Goal: Transaction & Acquisition: Purchase product/service

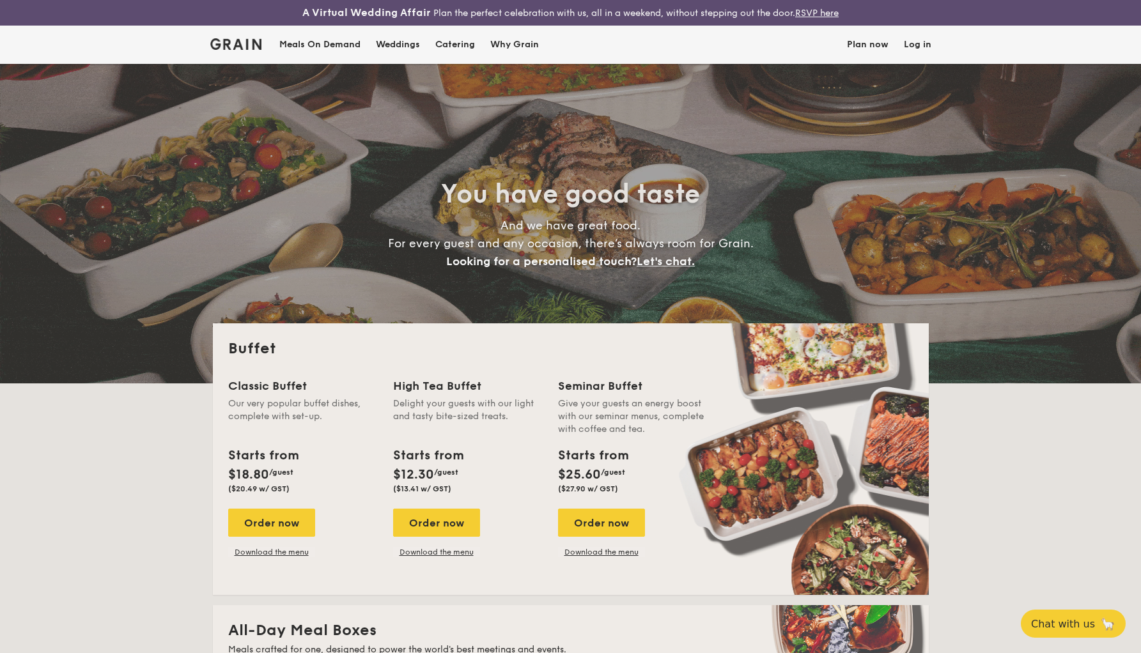
select select
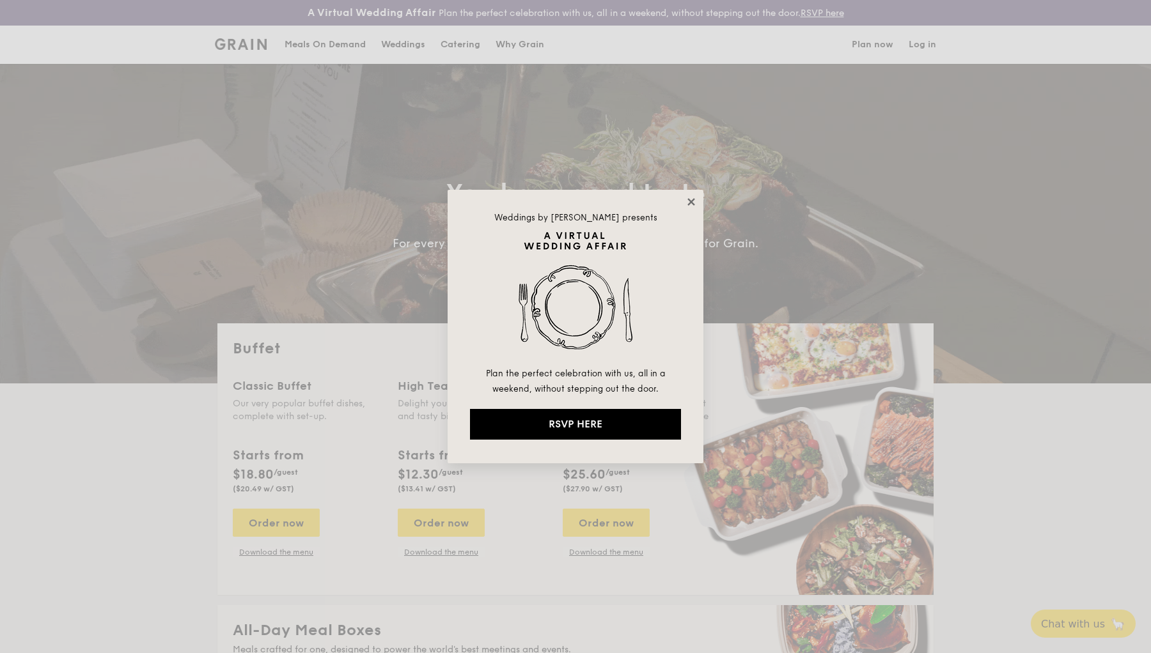
click at [694, 204] on icon at bounding box center [690, 201] width 7 height 7
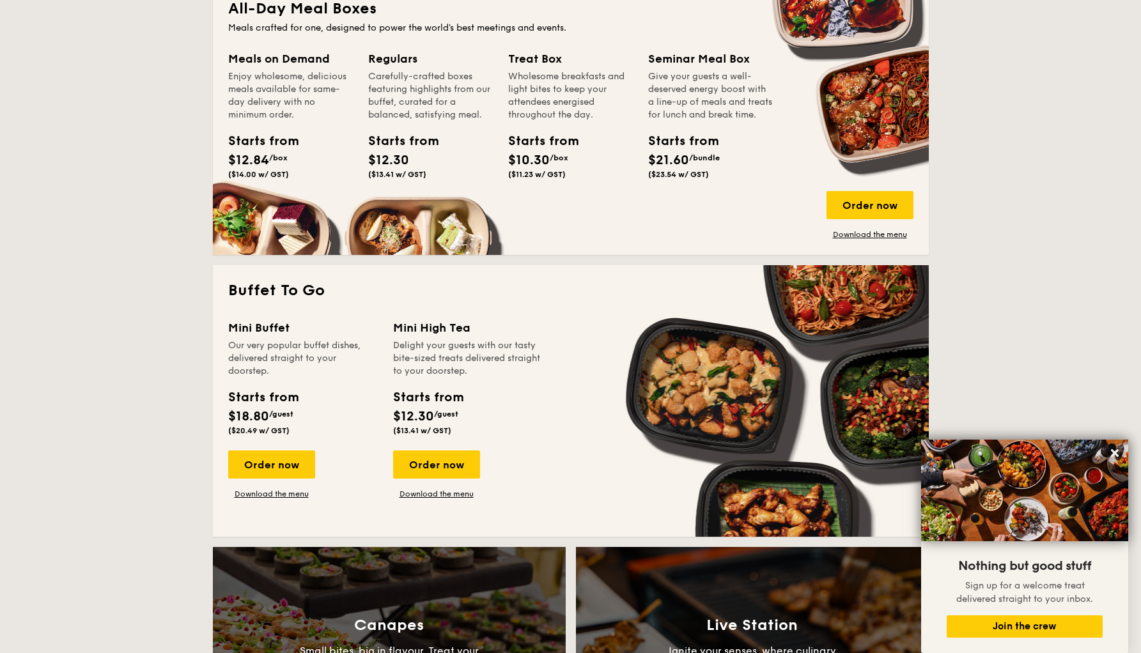
scroll to position [622, 0]
click at [277, 461] on div "Order now" at bounding box center [271, 465] width 87 height 28
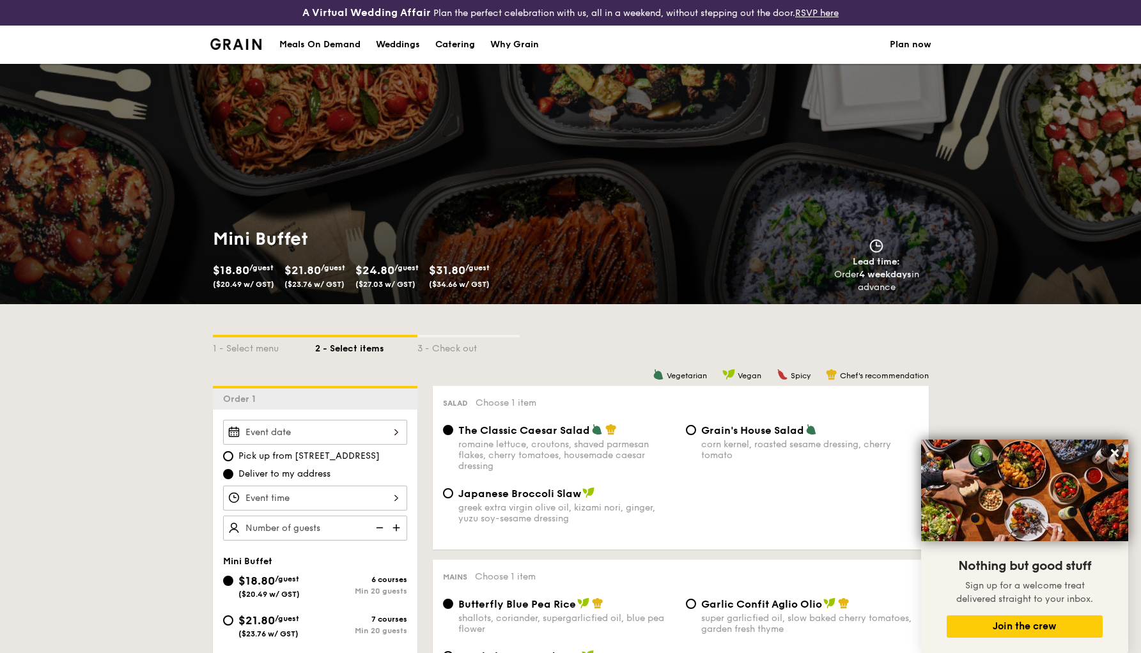
scroll to position [622, 0]
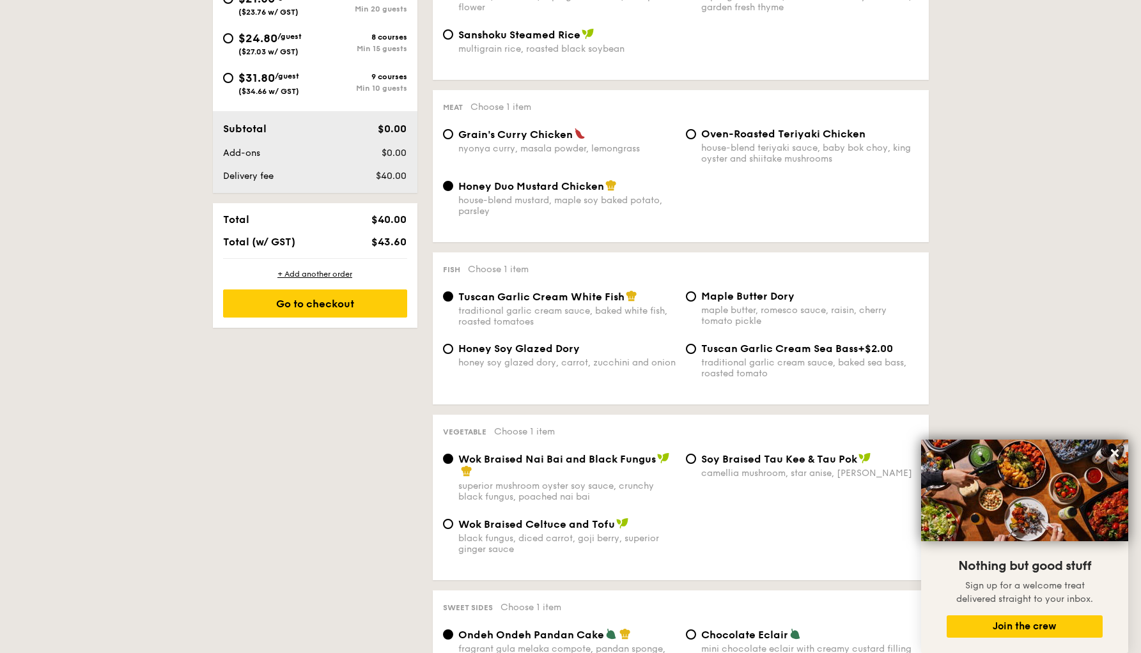
select select
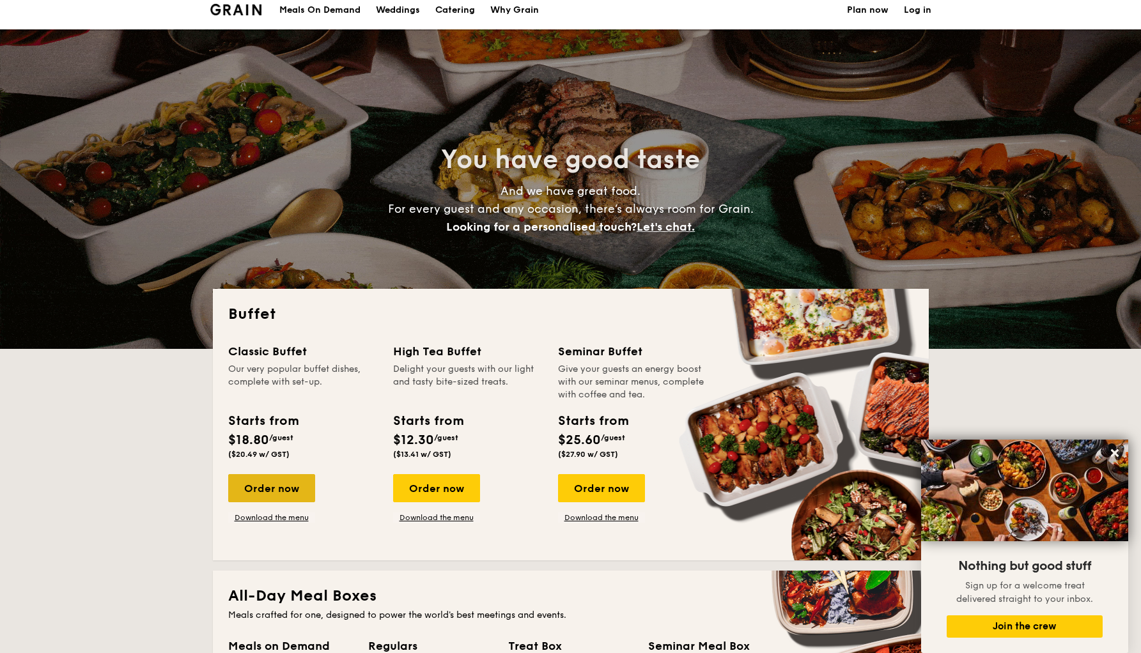
scroll to position [36, 0]
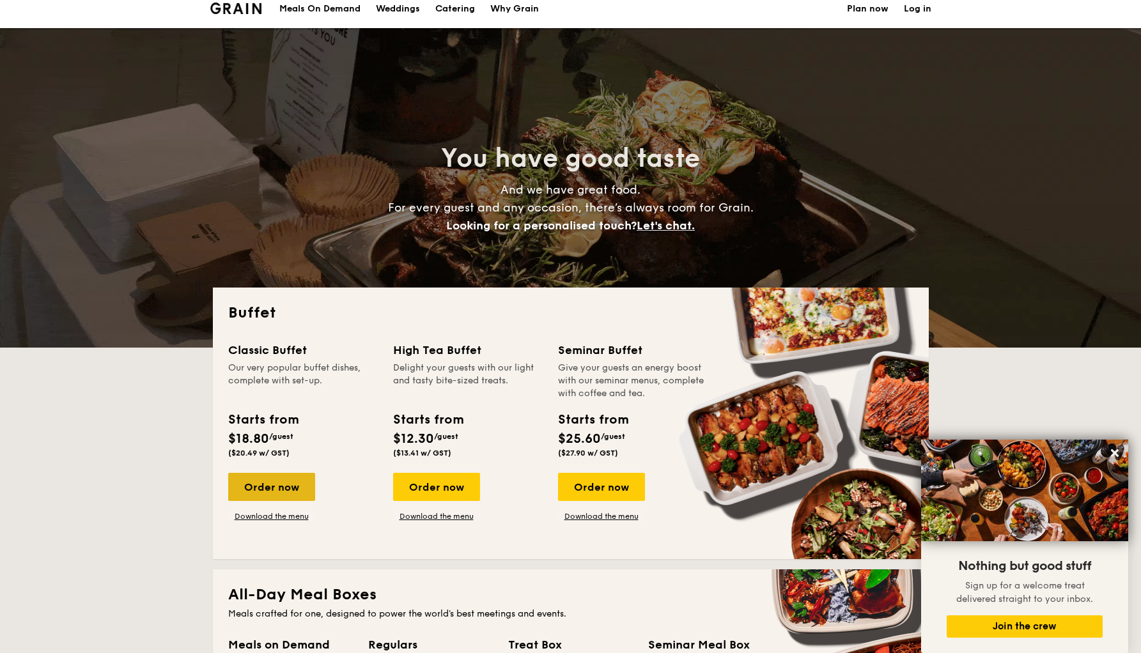
click at [284, 485] on div "Order now" at bounding box center [271, 487] width 87 height 28
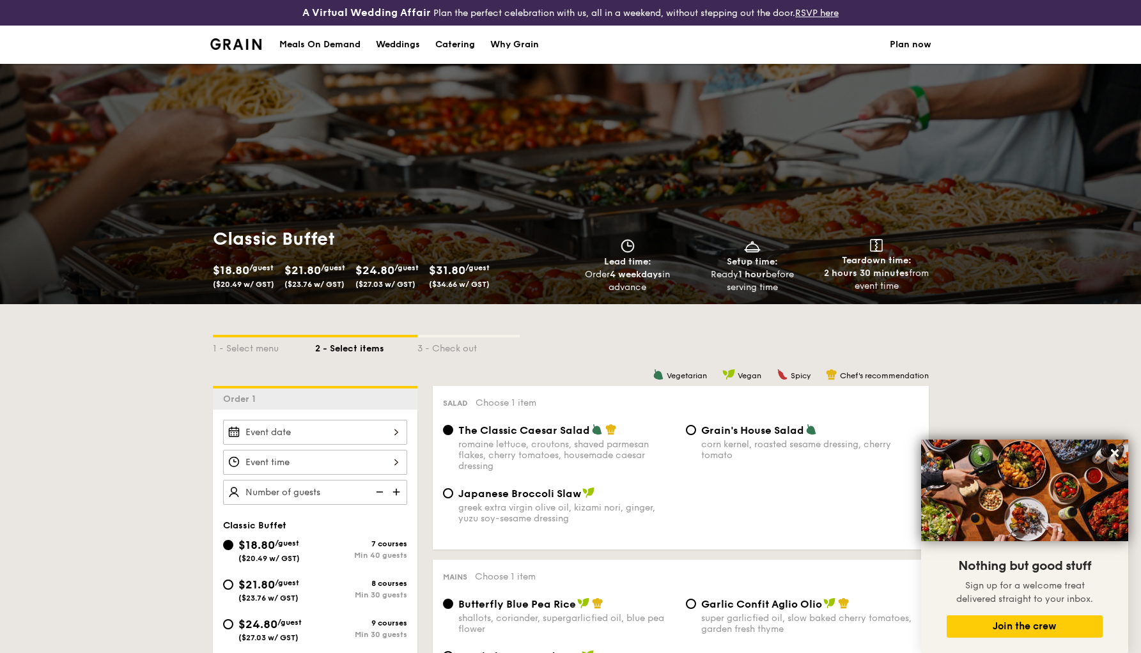
click at [902, 46] on link "Plan now" at bounding box center [911, 45] width 42 height 38
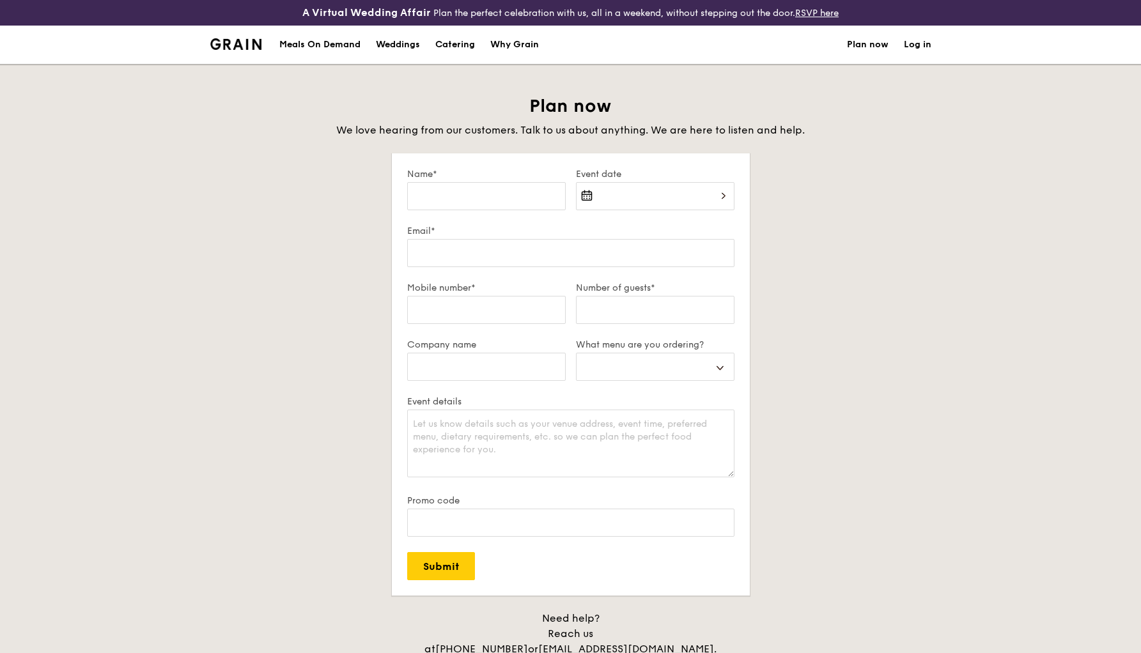
select select
click at [463, 47] on div "Catering" at bounding box center [455, 45] width 40 height 38
select select
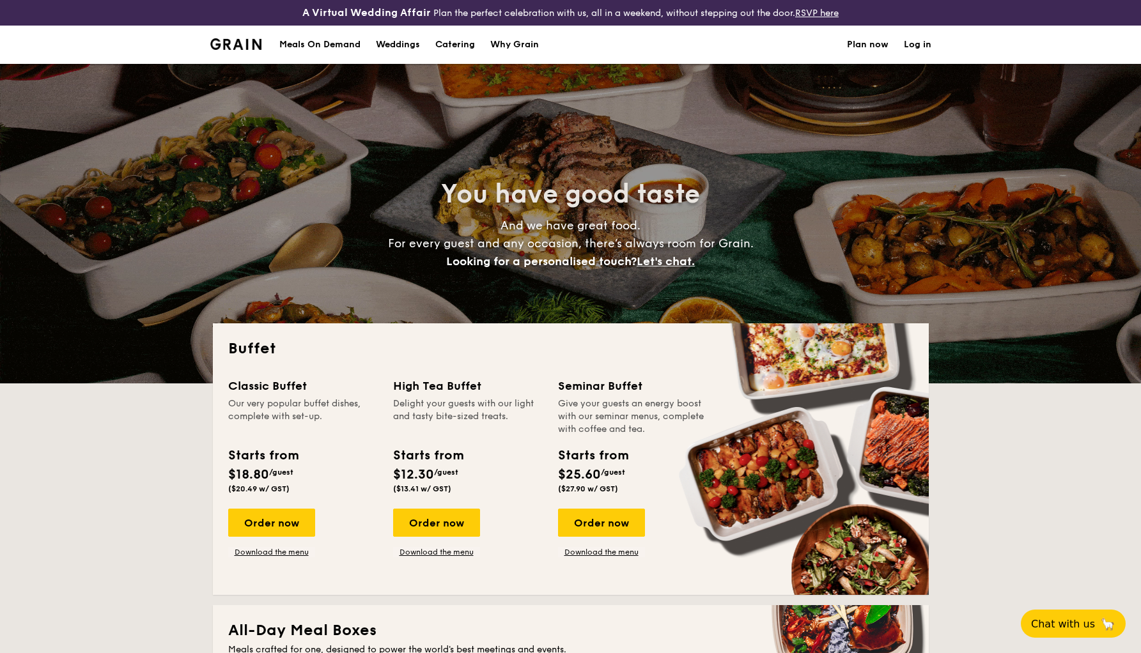
select select
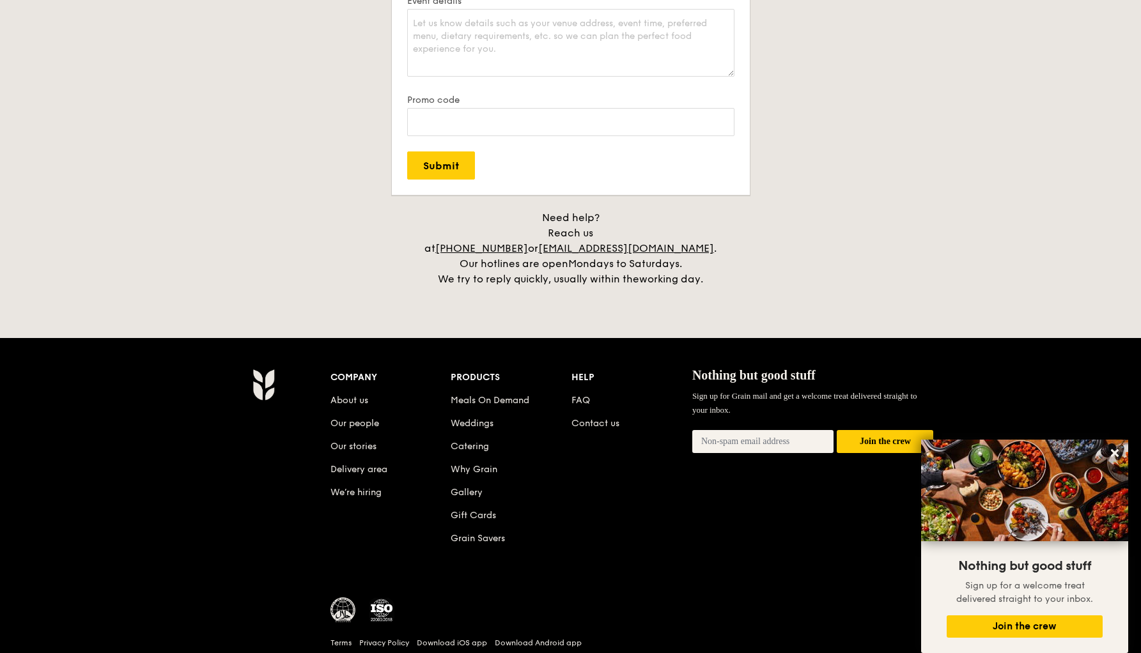
scroll to position [2533, 0]
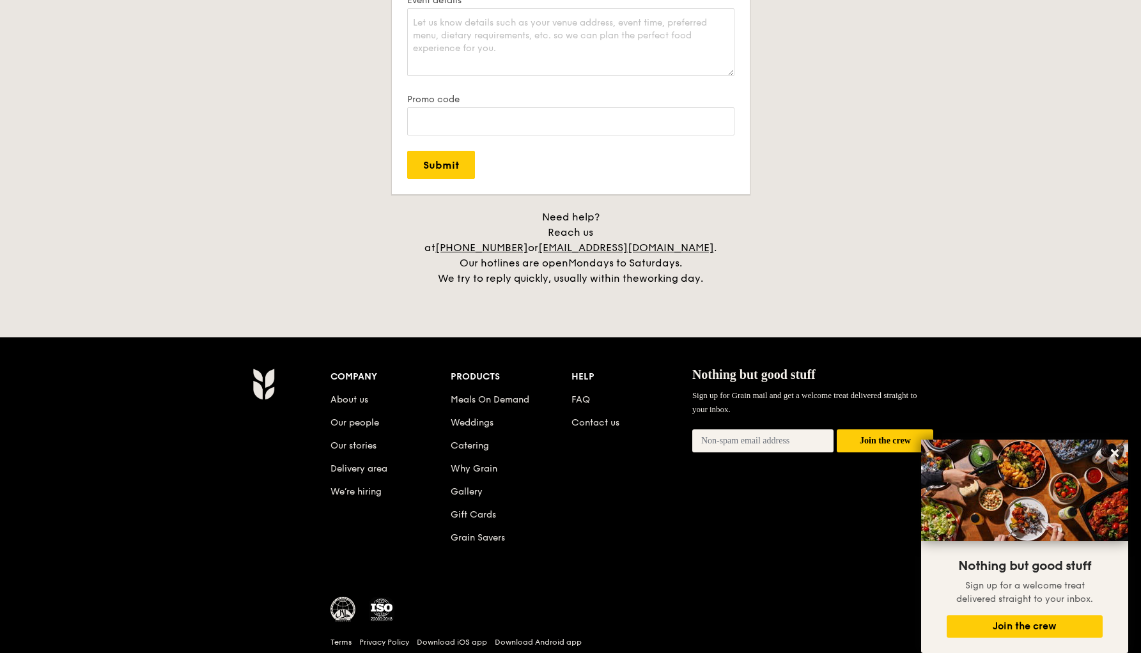
click at [573, 391] on li "FAQ" at bounding box center [632, 397] width 121 height 23
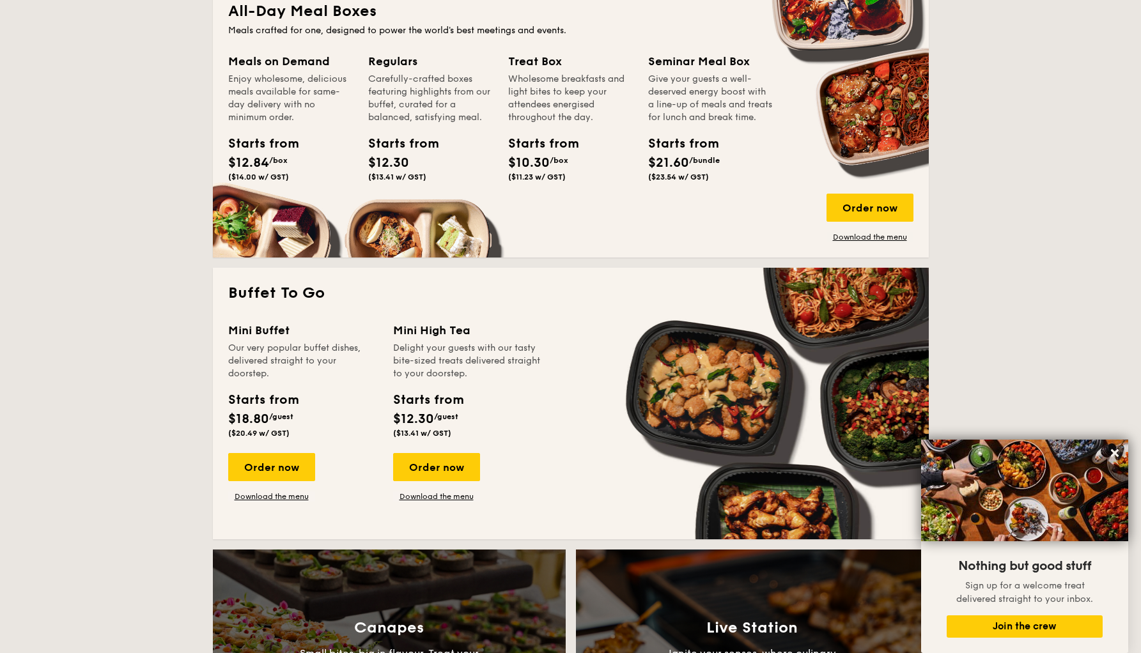
scroll to position [767, 0]
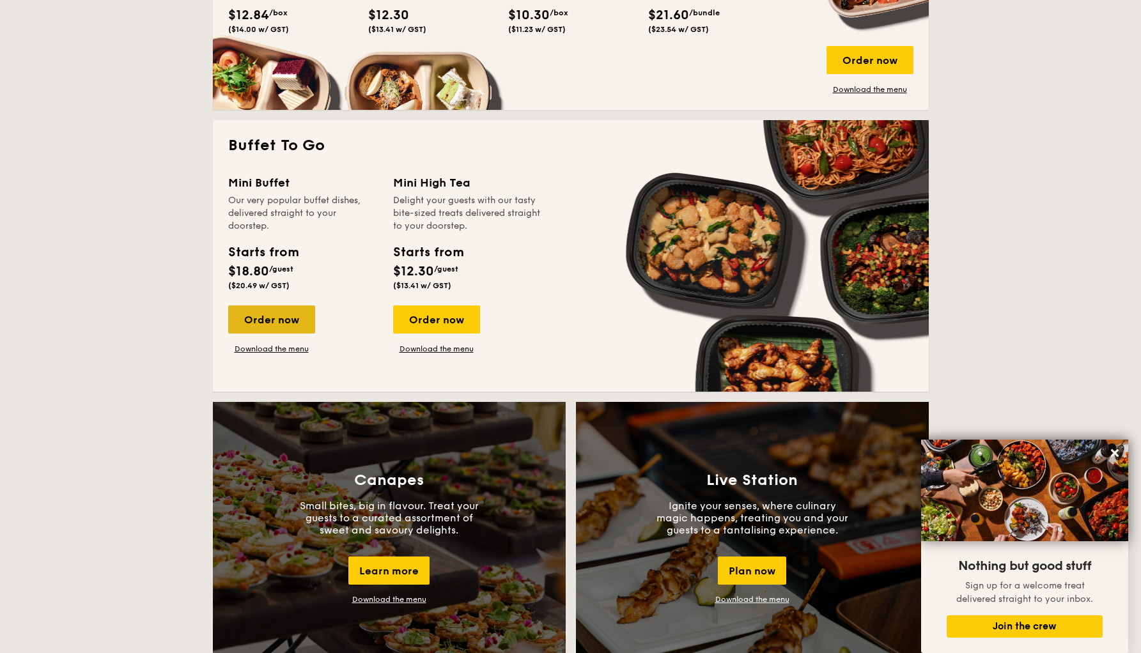
click at [295, 318] on div "Order now" at bounding box center [271, 320] width 87 height 28
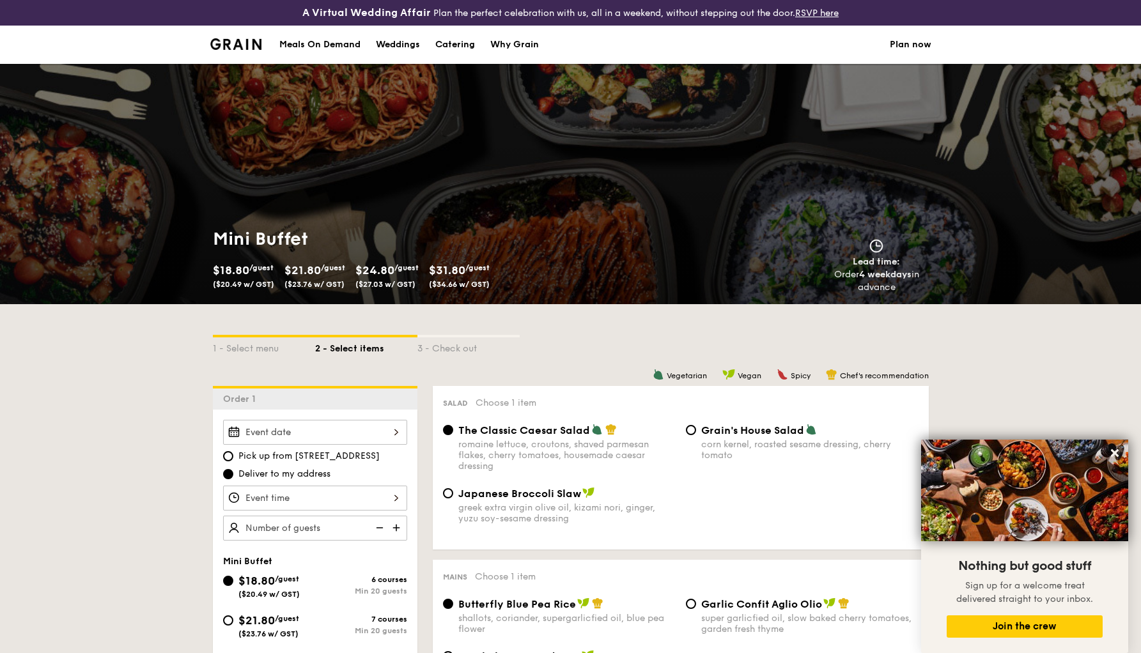
click at [270, 430] on div at bounding box center [315, 432] width 184 height 25
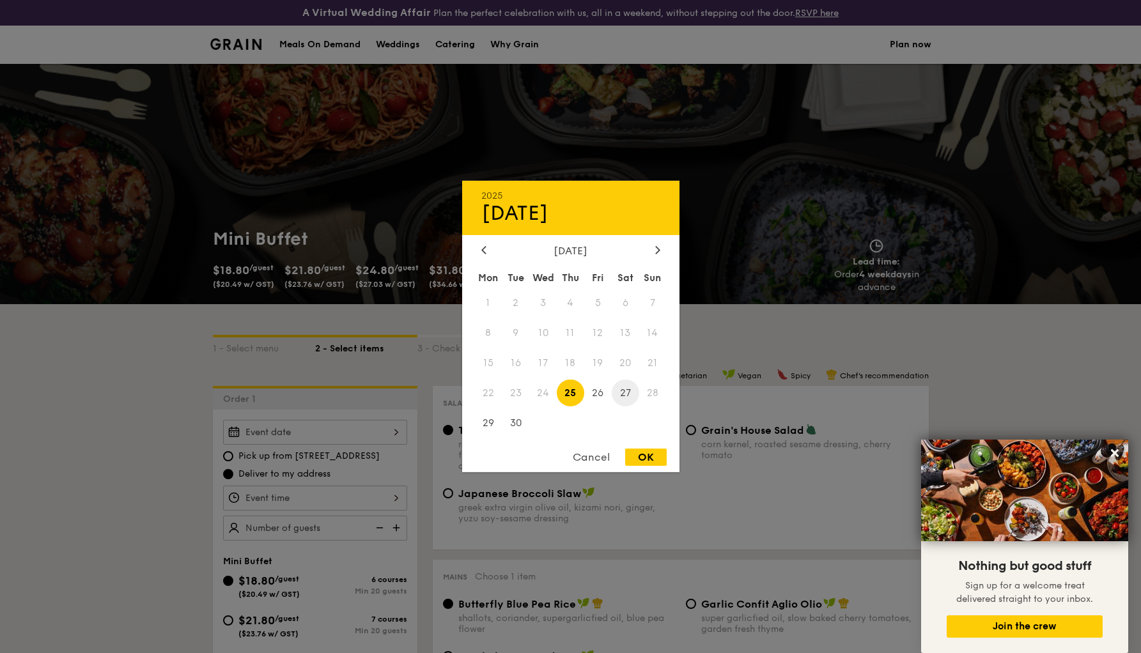
click at [630, 396] on span "27" at bounding box center [625, 392] width 27 height 27
click at [638, 457] on div "OK" at bounding box center [646, 457] width 42 height 17
type input "Sep 27, 2025"
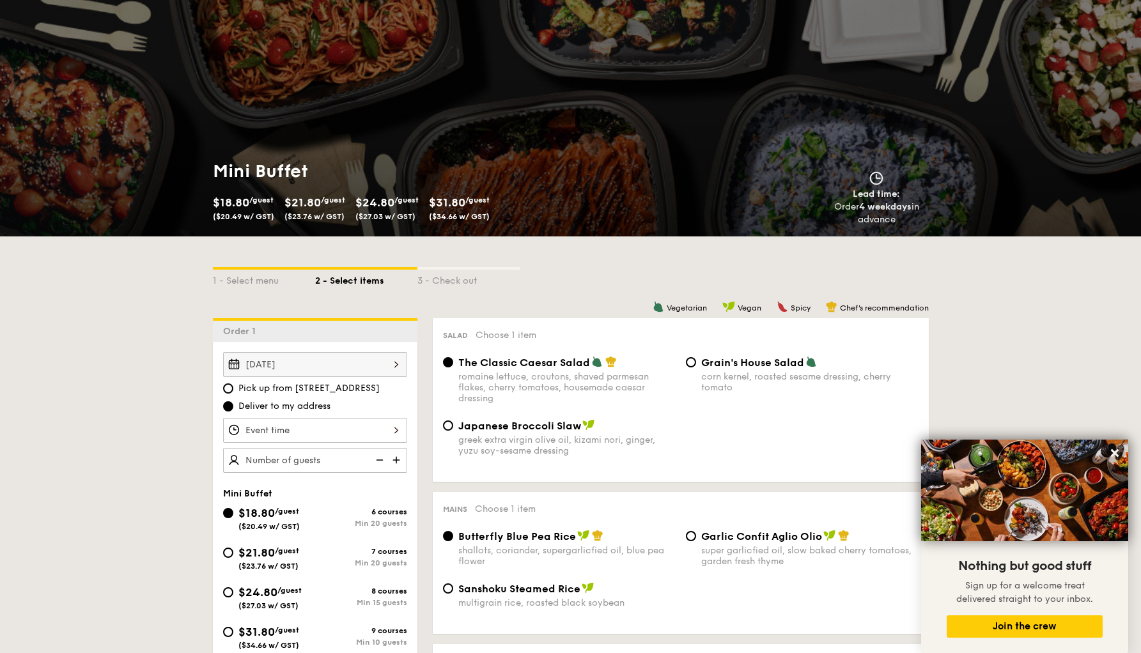
scroll to position [68, 0]
click at [391, 431] on div at bounding box center [315, 430] width 184 height 25
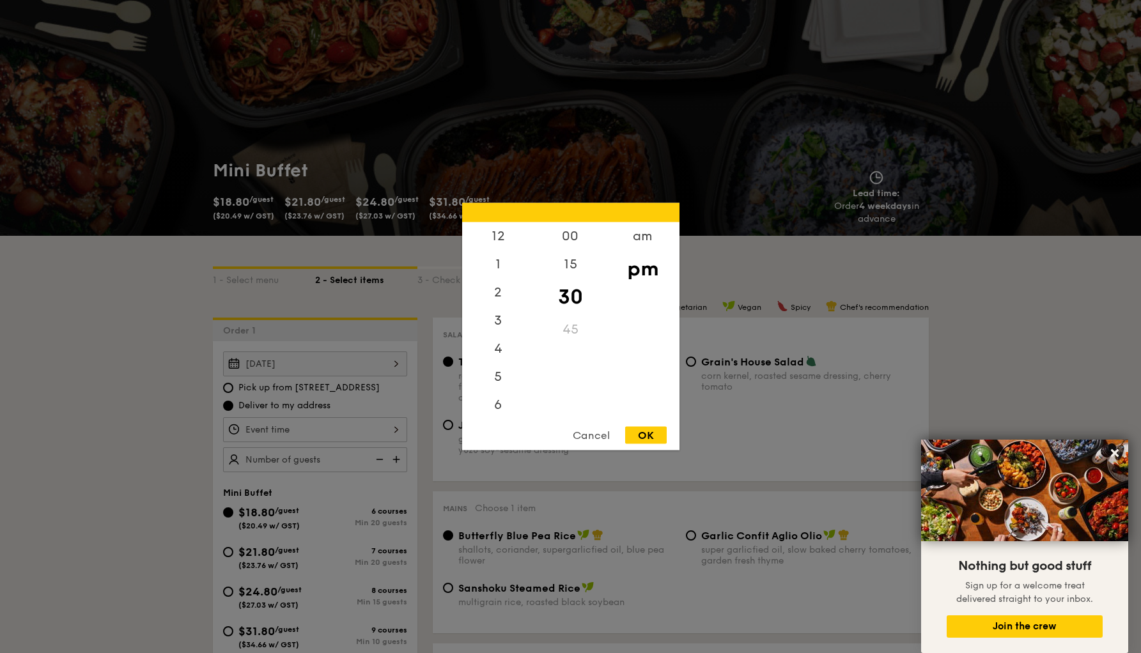
scroll to position [56, 0]
click at [643, 439] on div "OK" at bounding box center [646, 435] width 42 height 17
click at [381, 435] on div "7:30PM 12 1 2 3 4 5 6 7 8 9 10 11 00 15 30 45 am pm Cancel OK" at bounding box center [315, 430] width 184 height 25
click at [496, 322] on div "5" at bounding box center [498, 325] width 72 height 37
click at [636, 432] on div "OK" at bounding box center [646, 435] width 42 height 17
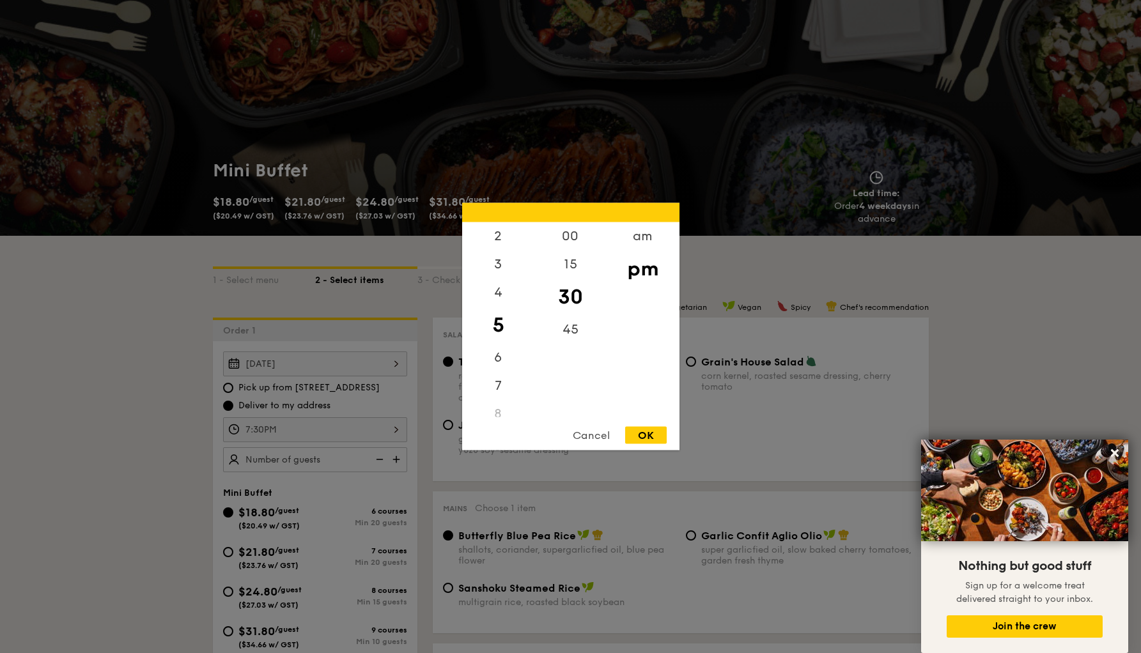
type input "5:30PM"
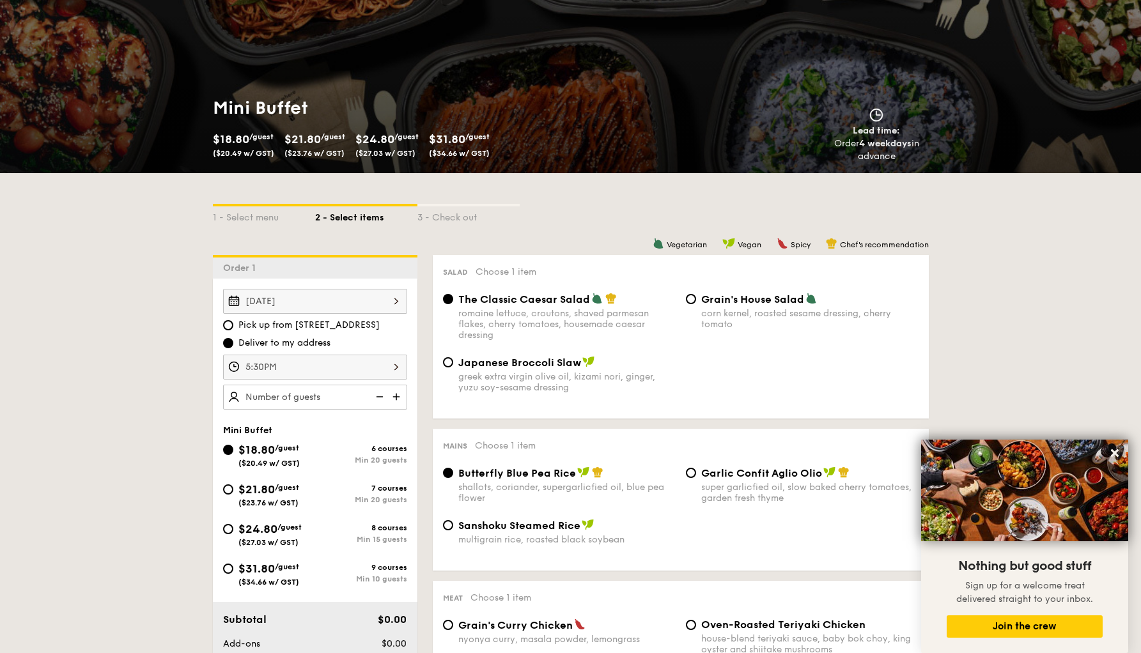
scroll to position [131, 0]
click at [393, 396] on img at bounding box center [397, 397] width 19 height 24
click at [376, 397] on img at bounding box center [378, 397] width 19 height 24
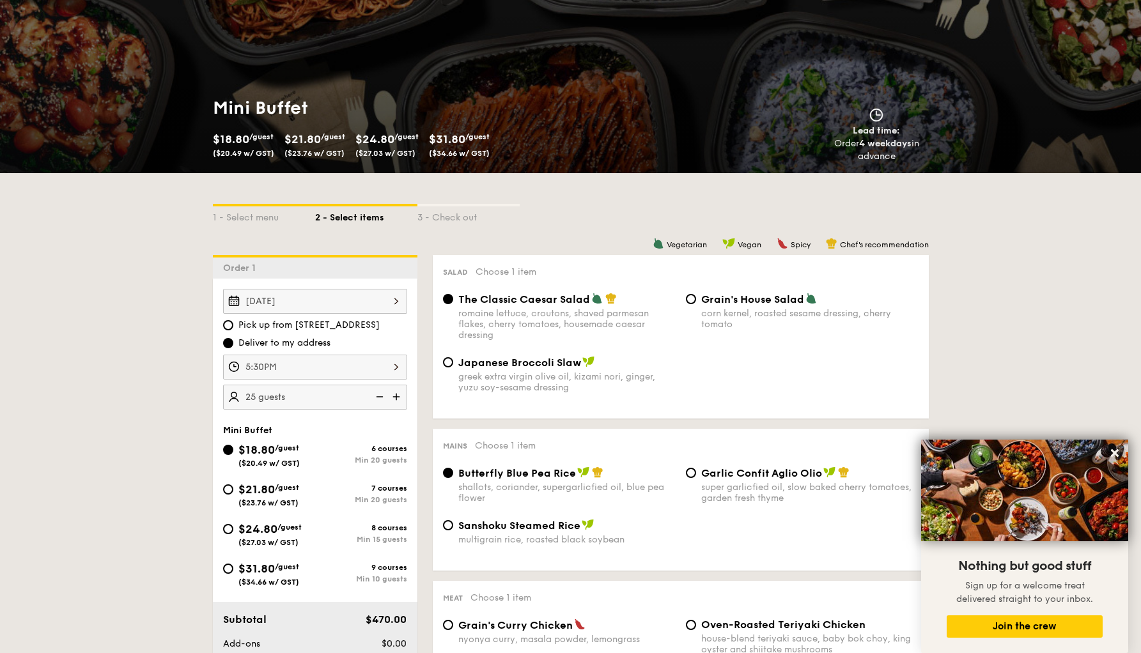
type input "20 guests"
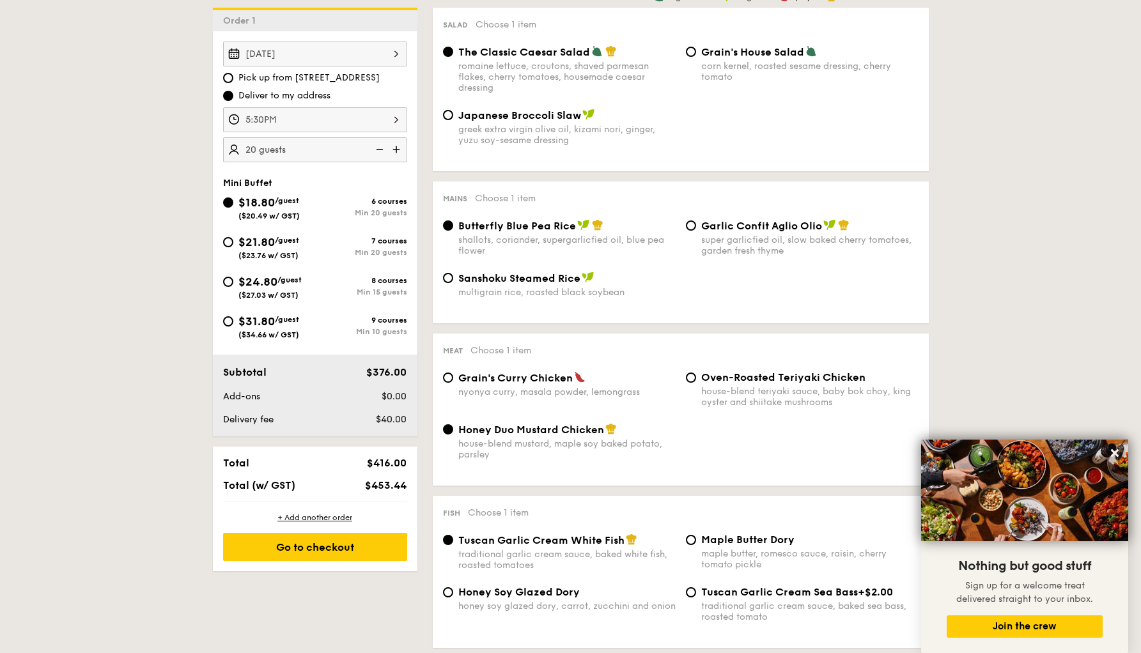
scroll to position [381, 0]
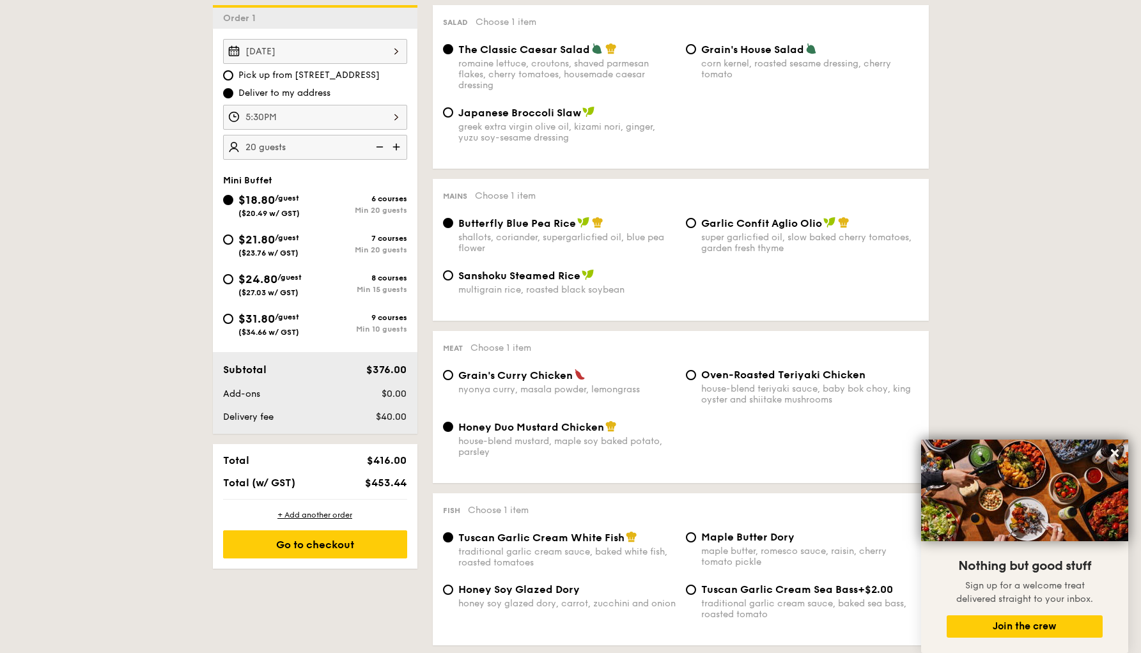
click at [233, 283] on div "$24.80 /guest ($27.03 w/ GST)" at bounding box center [269, 283] width 92 height 27
click at [233, 283] on input "$24.80 /guest ($27.03 w/ GST) 8 courses Min 15 guests" at bounding box center [228, 279] width 10 height 10
radio input "true"
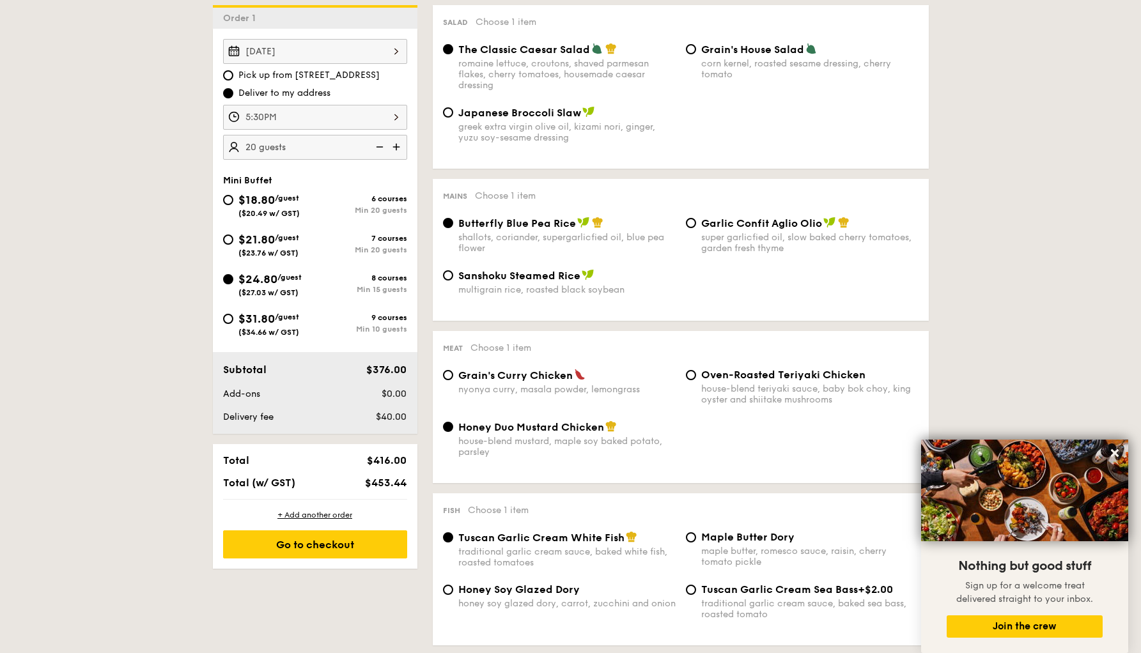
radio input "false"
radio input "true"
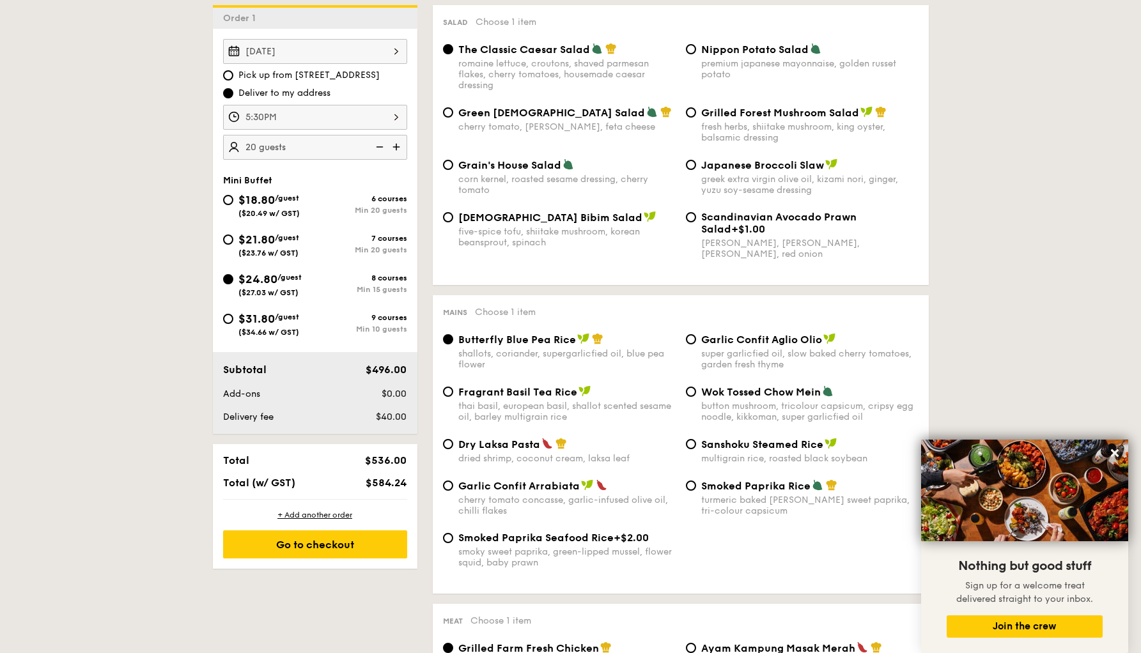
click at [228, 207] on div "$18.80 /guest ($20.49 w/ GST)" at bounding box center [269, 204] width 92 height 27
click at [228, 205] on input "$18.80 /guest ($20.49 w/ GST) 6 courses Min 20 guests" at bounding box center [228, 200] width 10 height 10
radio input "true"
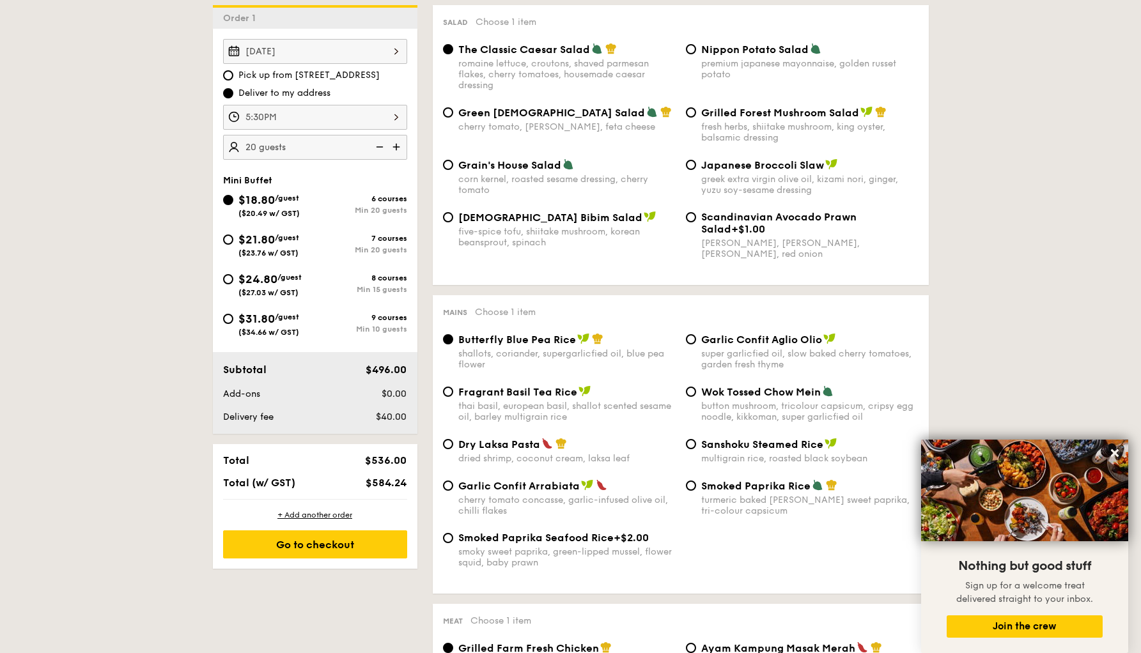
radio input "true"
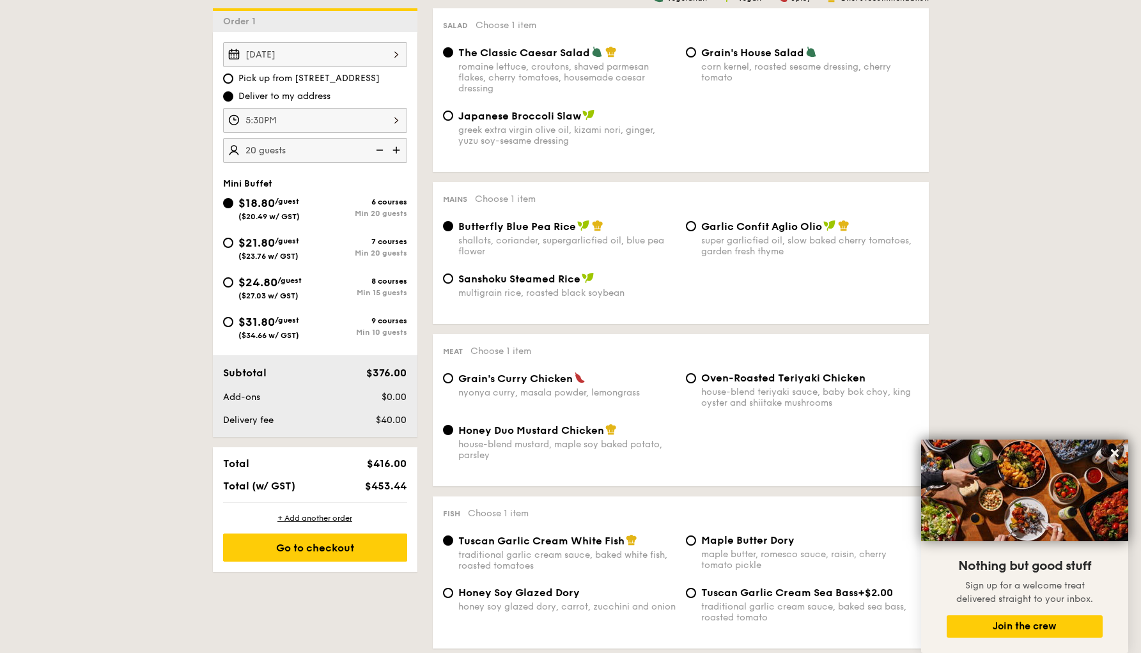
scroll to position [378, 0]
click at [225, 279] on input "$24.80 /guest ($27.03 w/ GST) 8 courses Min 15 guests" at bounding box center [228, 283] width 10 height 10
radio input "true"
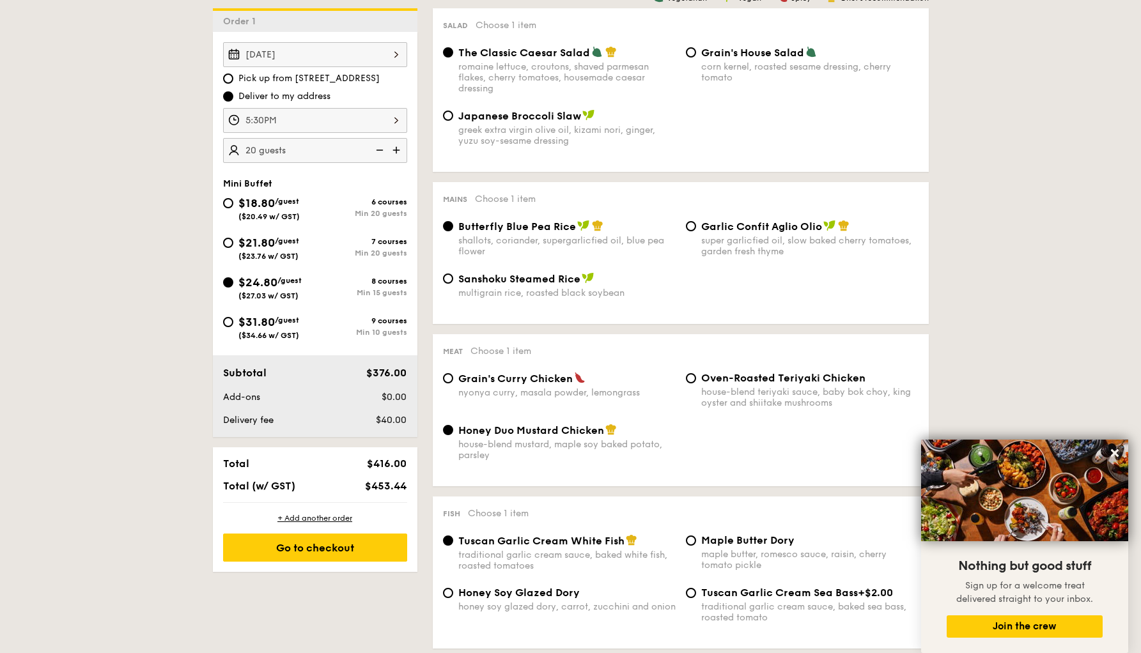
radio input "false"
radio input "true"
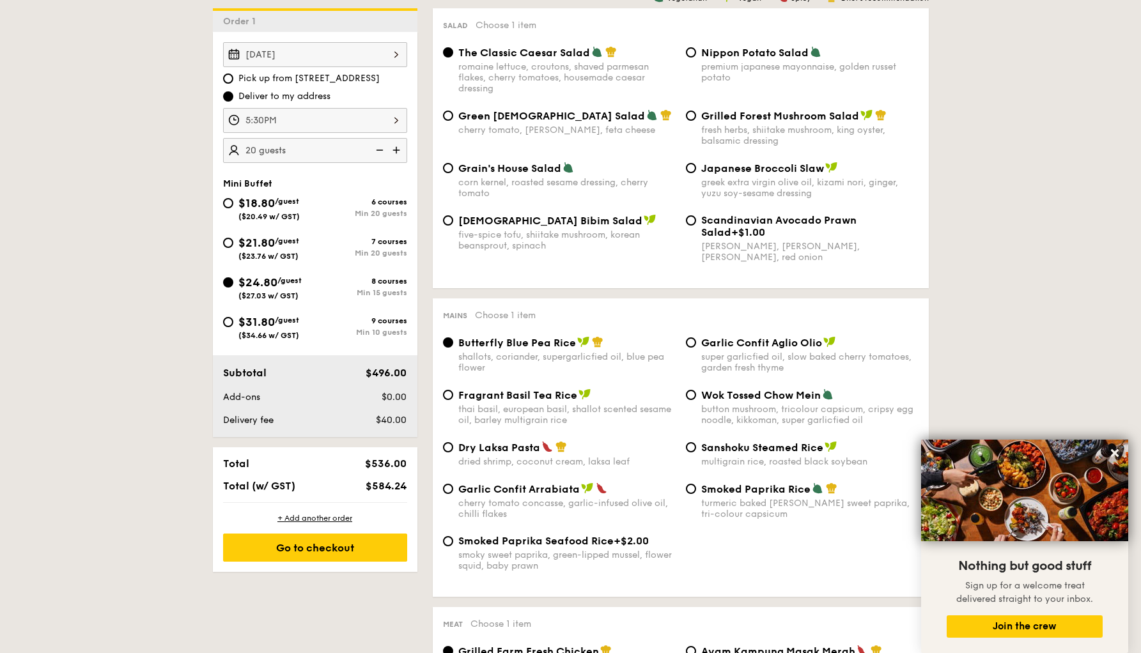
click at [374, 147] on img at bounding box center [378, 150] width 19 height 24
type input "15 guests"
click at [297, 325] on div "$31.80 /guest ($34.66 w/ GST)" at bounding box center [269, 326] width 61 height 27
click at [233, 325] on input "$31.80 /guest ($34.66 w/ GST) 9 courses Min 10 guests" at bounding box center [228, 322] width 10 height 10
radio input "true"
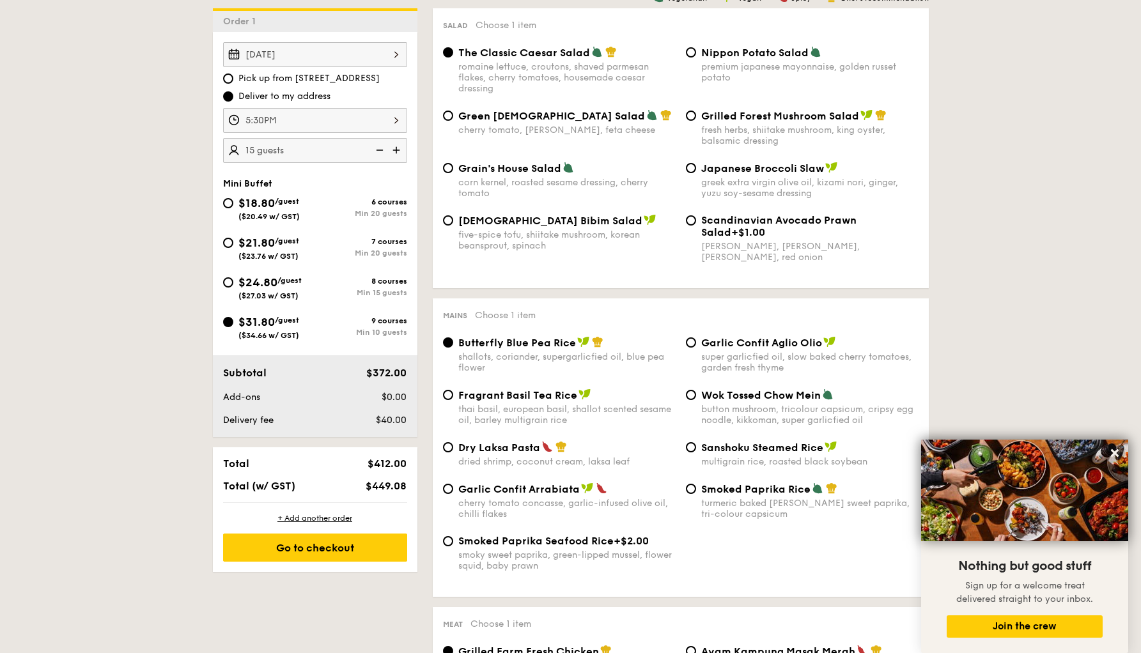
radio input "true"
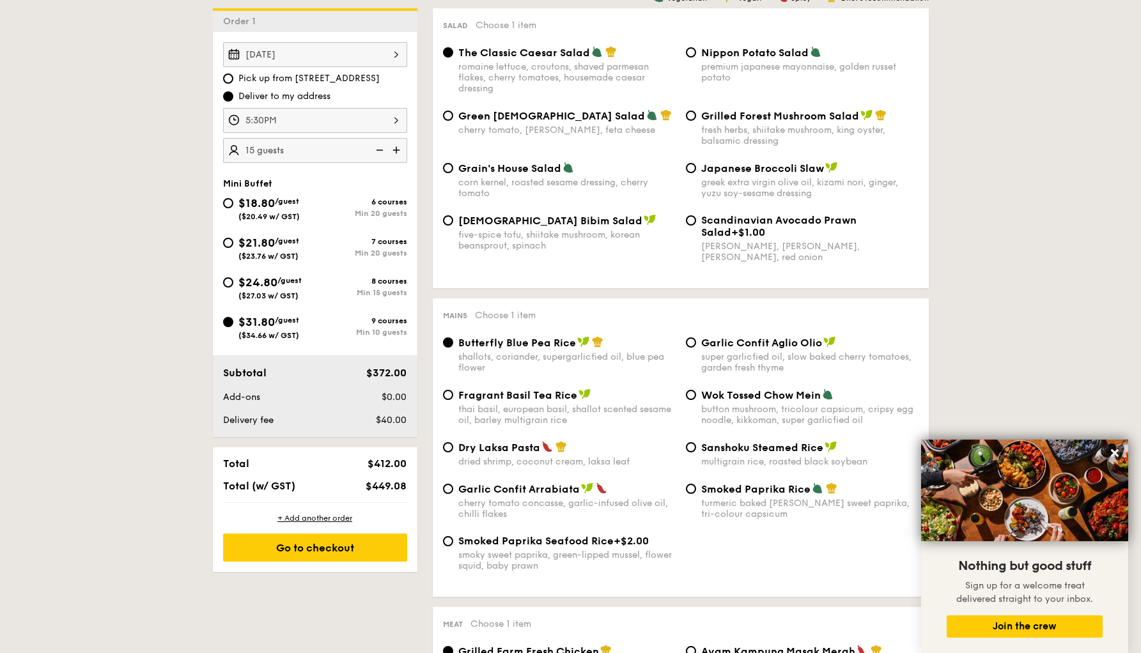
radio input "true"
click at [285, 249] on div "$21.80 /guest ($23.76 w/ GST)" at bounding box center [269, 247] width 61 height 27
click at [233, 248] on input "$21.80 /guest ($23.76 w/ GST) 7 courses Min 20 guests" at bounding box center [228, 243] width 10 height 10
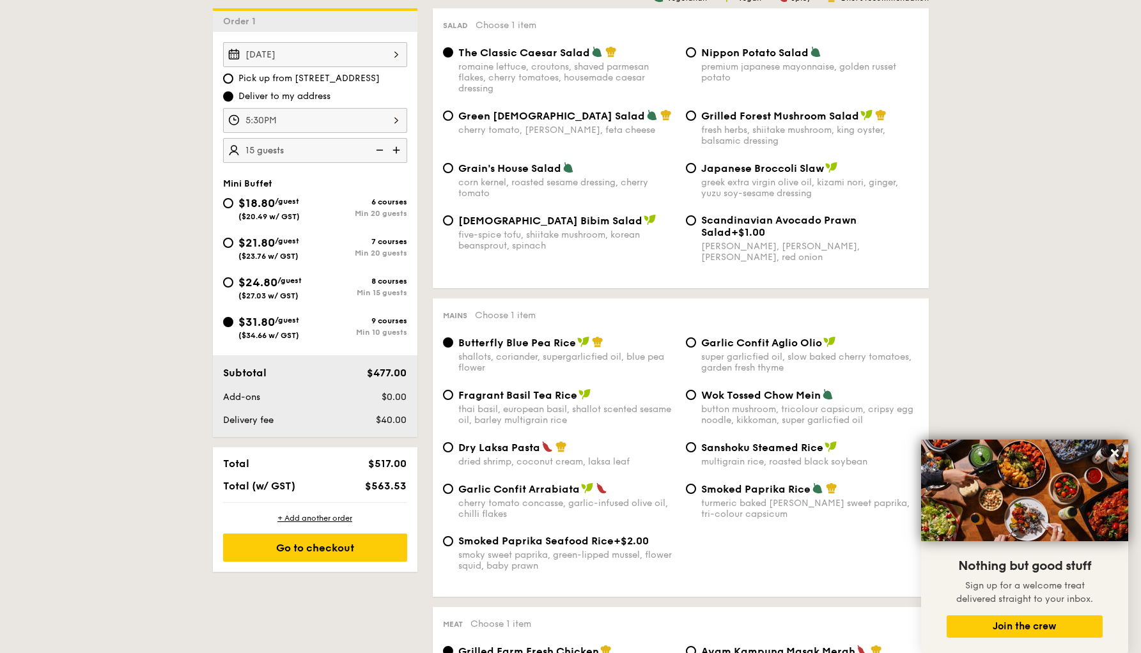
radio input "true"
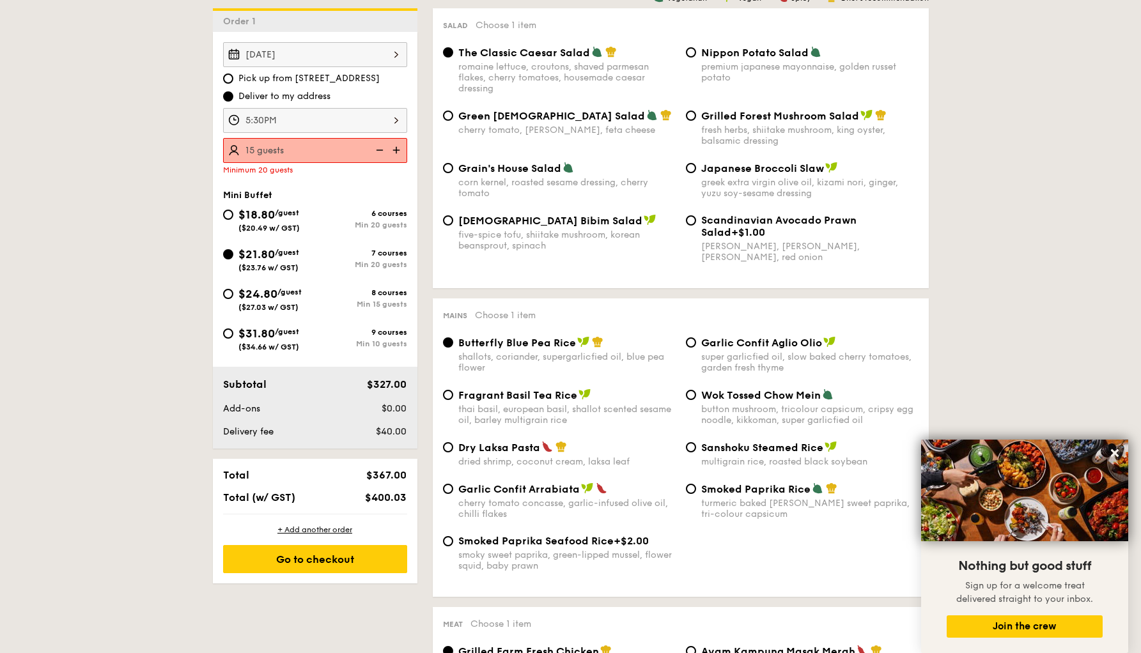
radio input "true"
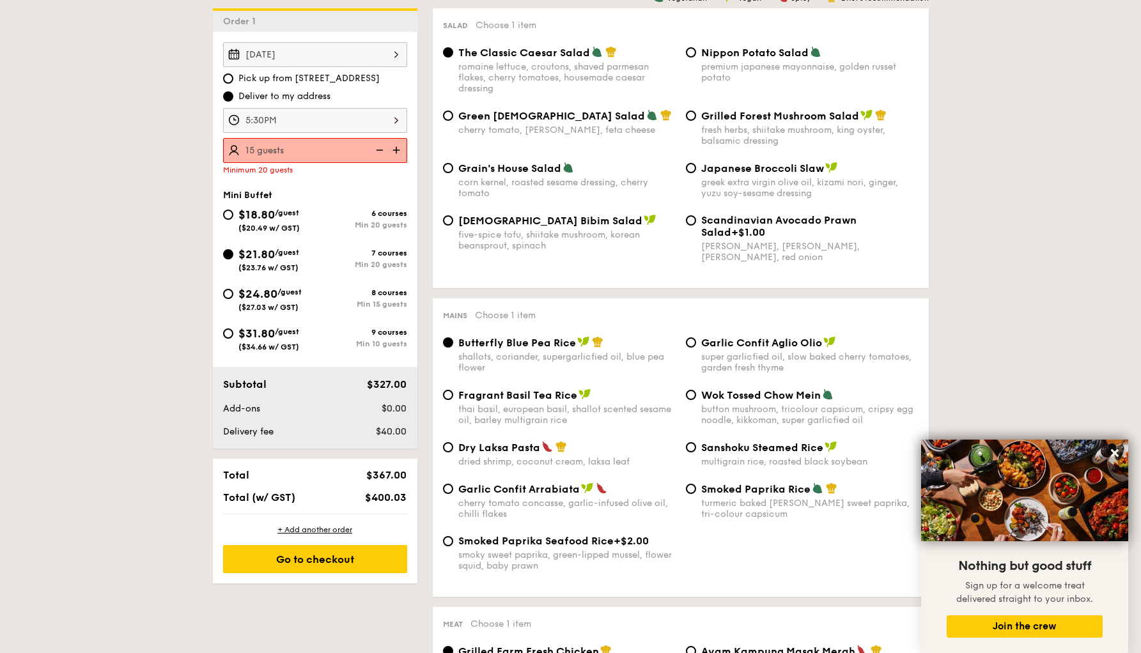
radio input "true"
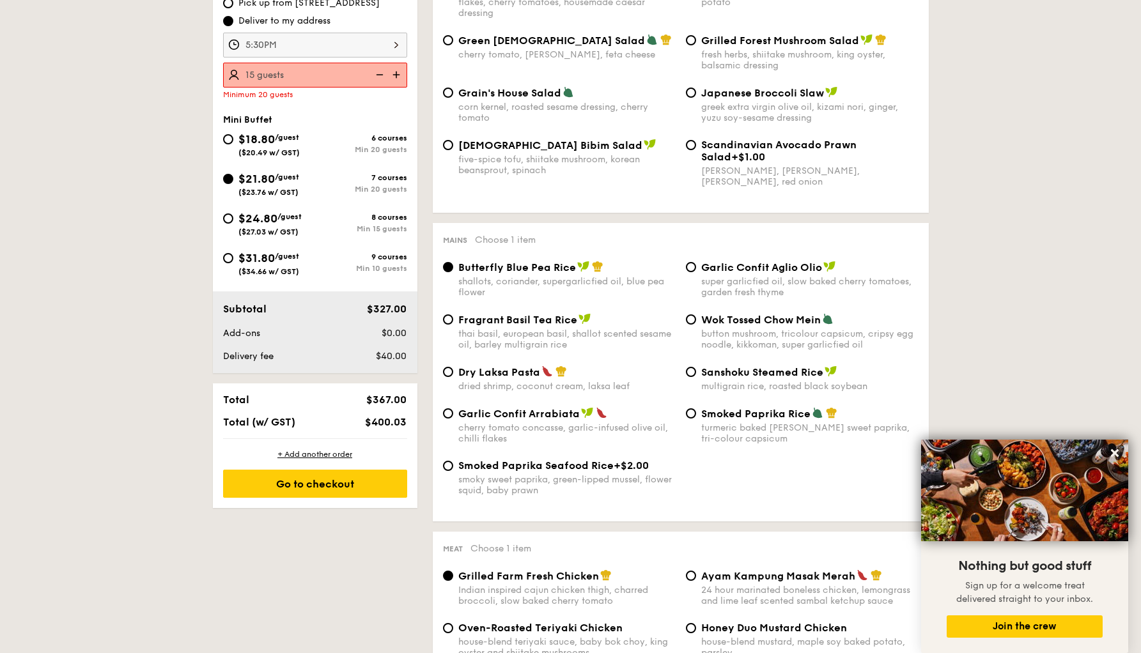
scroll to position [460, 0]
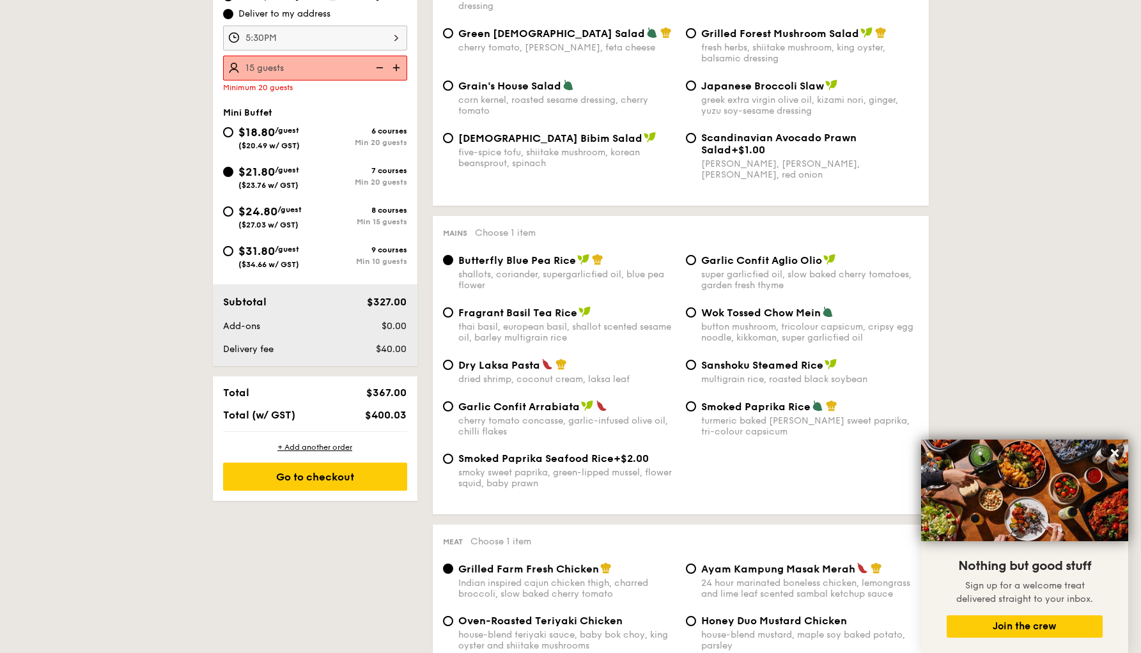
click at [295, 209] on span "/guest" at bounding box center [290, 209] width 24 height 9
click at [233, 209] on input "$24.80 /guest ($27.03 w/ GST) 8 courses Min 15 guests" at bounding box center [228, 212] width 10 height 10
radio input "true"
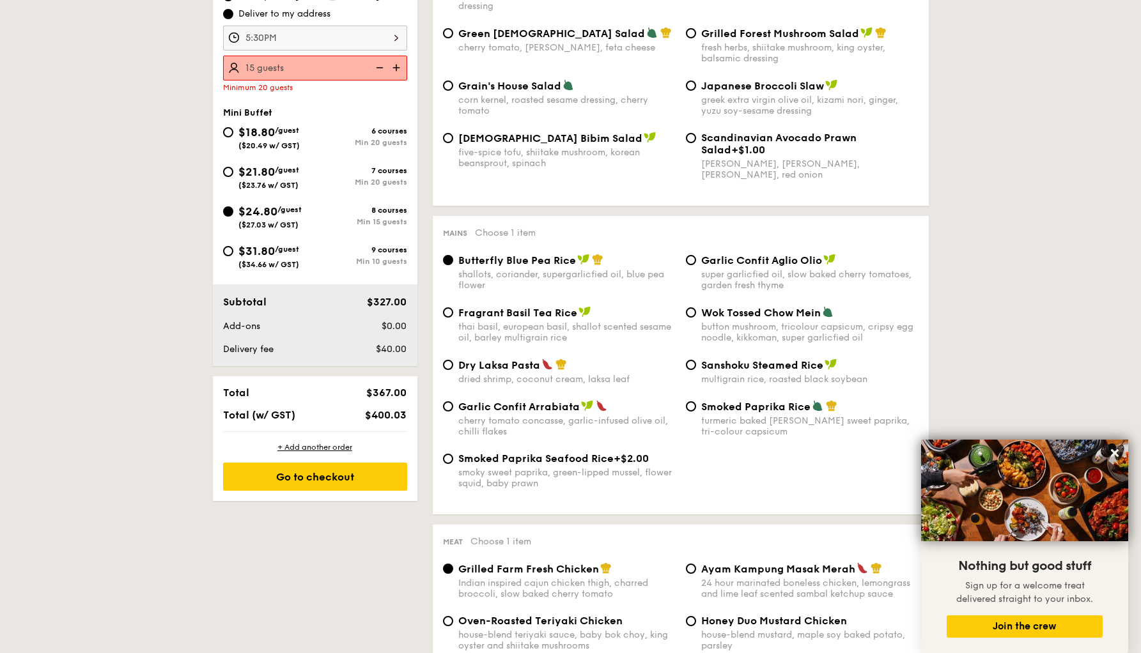
radio input "true"
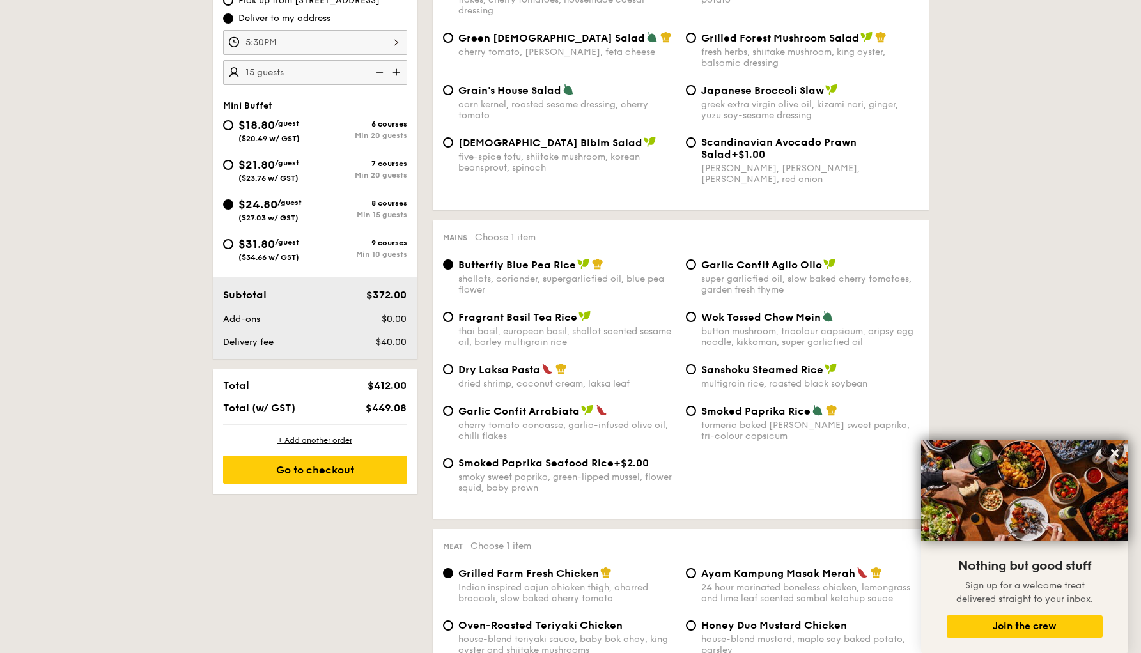
scroll to position [458, 0]
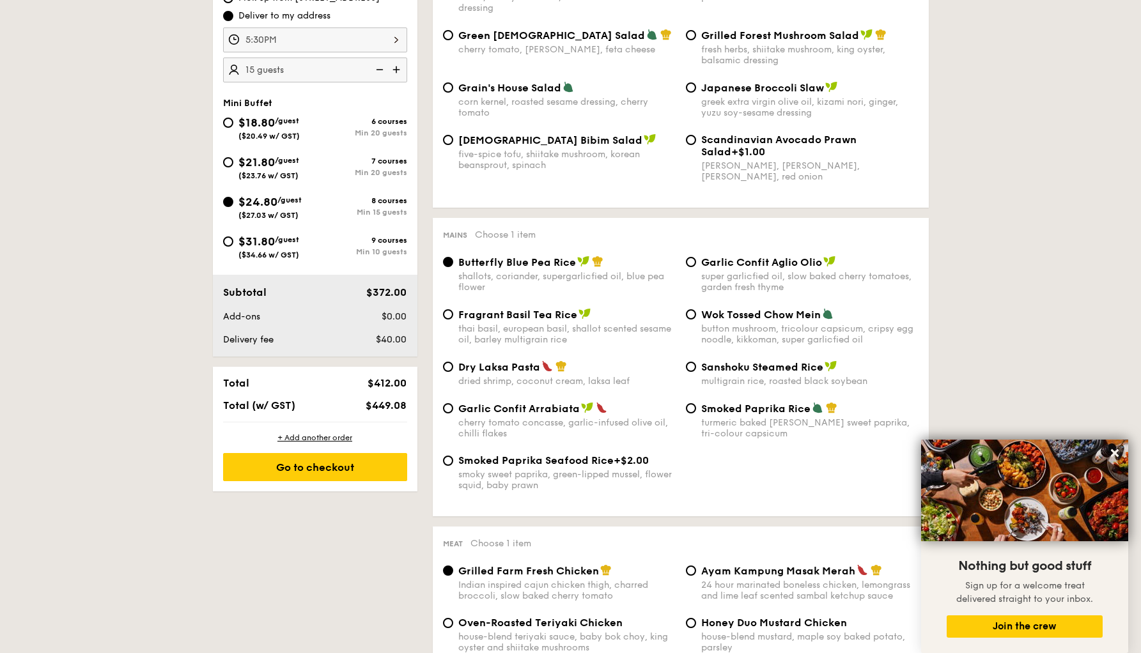
drag, startPoint x: 639, startPoint y: 441, endPoint x: 571, endPoint y: 206, distance: 244.4
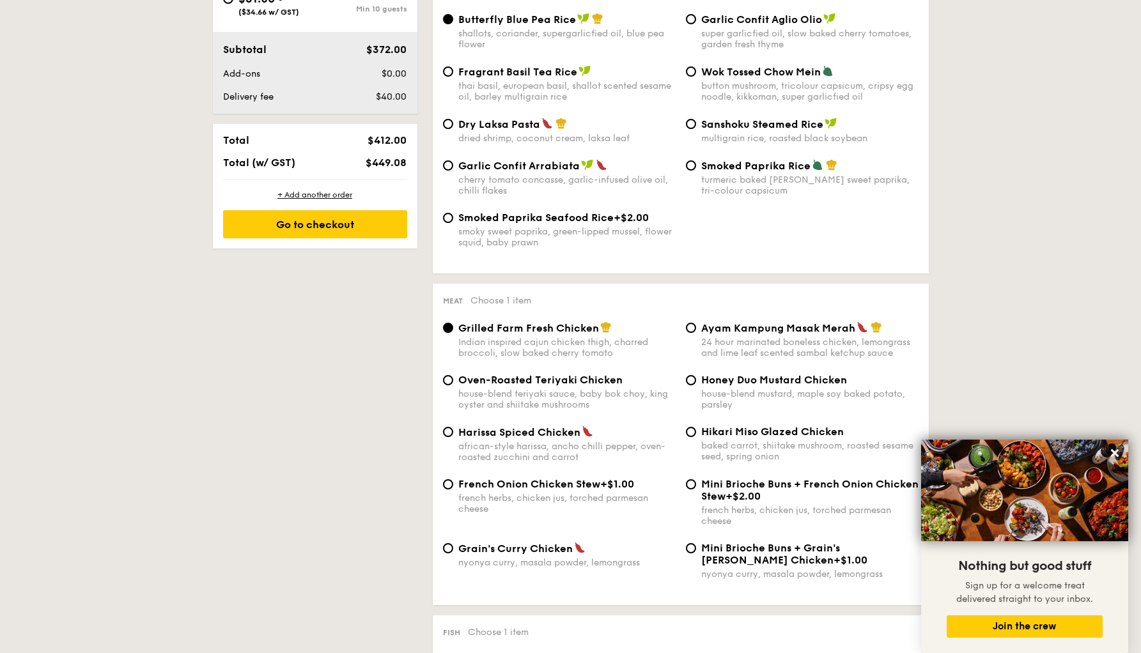
scroll to position [708, 0]
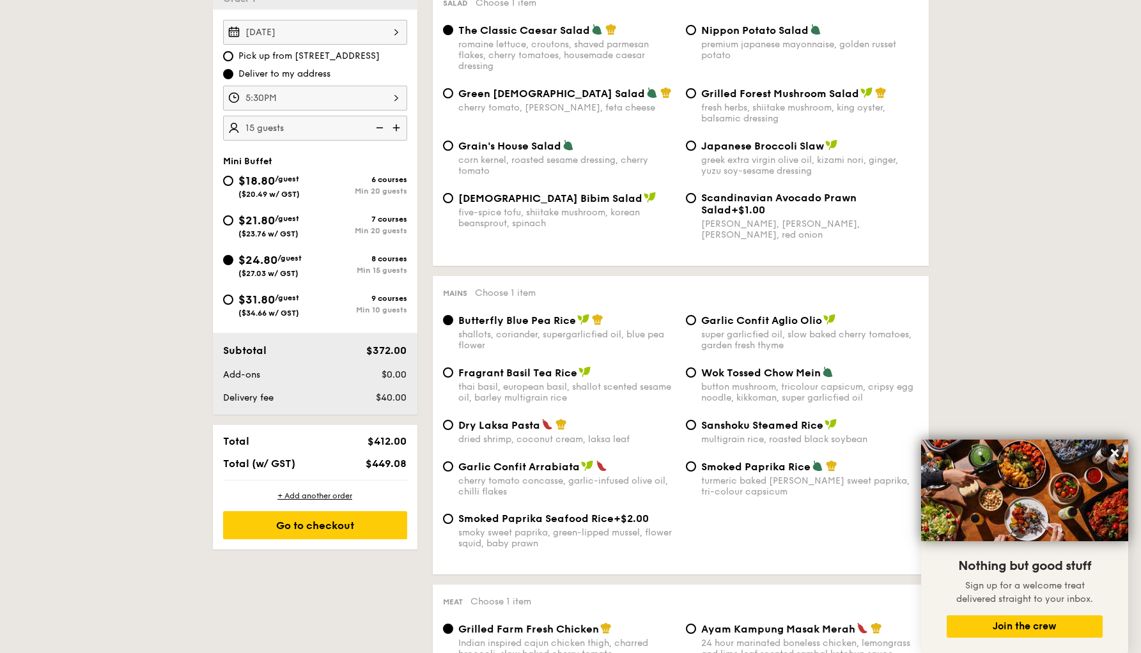
scroll to position [407, 0]
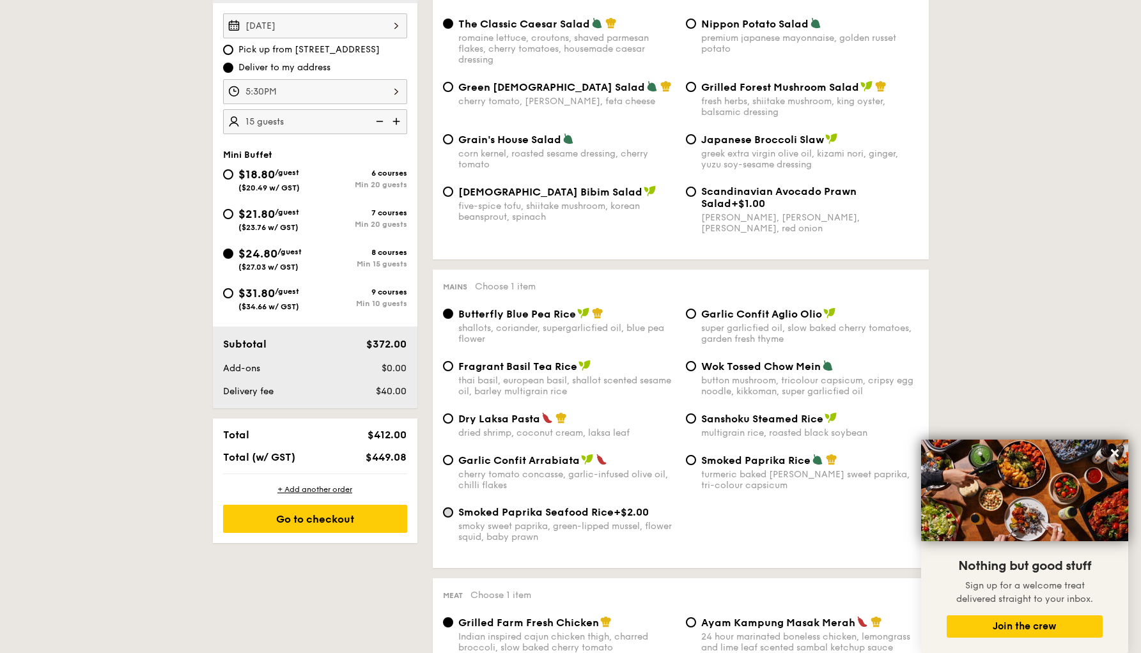
click at [451, 511] on input "Smoked Paprika Seafood Rice +$2.00 smoky sweet paprika, green-lipped mussel, fl…" at bounding box center [448, 513] width 10 height 10
radio input "true"
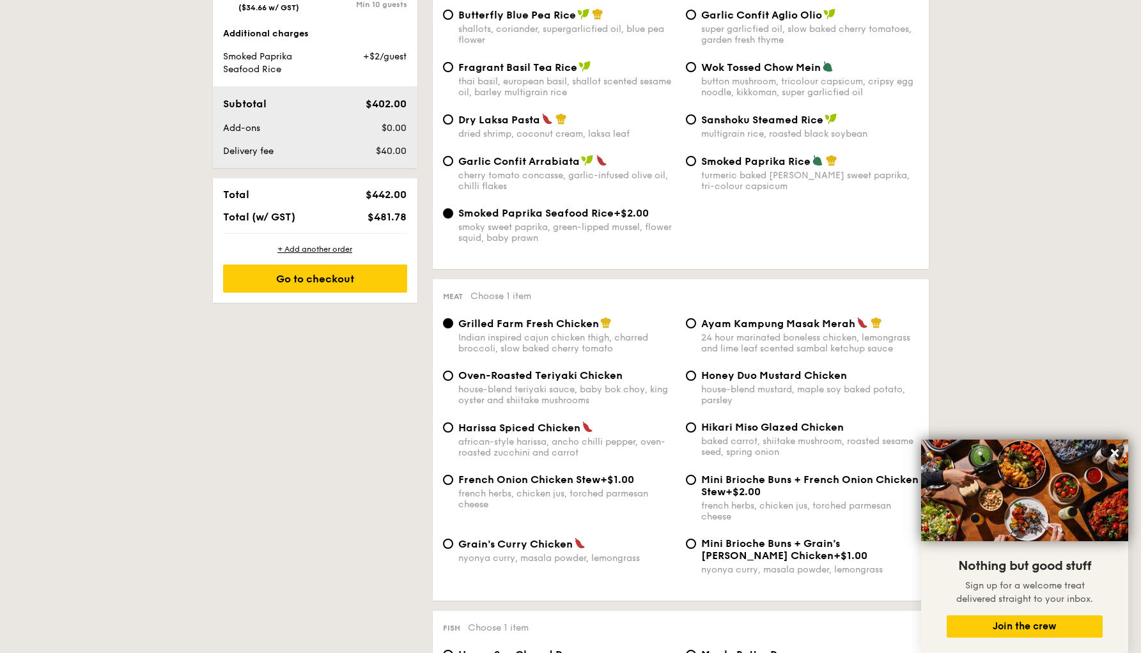
scroll to position [715, 0]
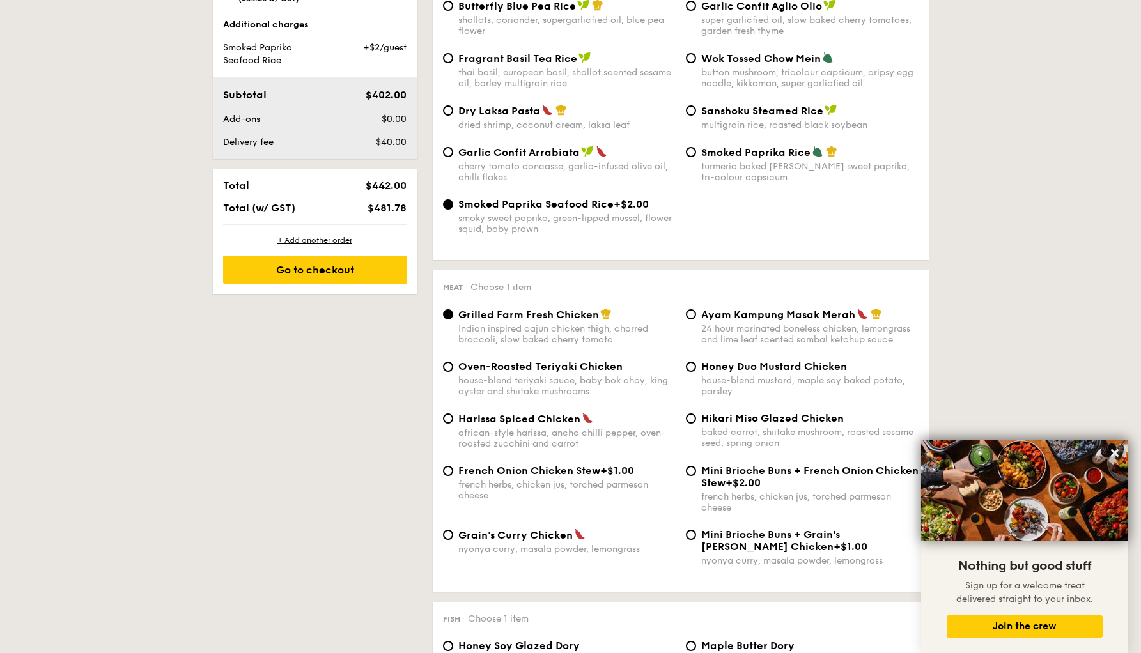
click at [551, 366] on span "Oven-Roasted Teriyaki Chicken" at bounding box center [540, 367] width 164 height 12
click at [453, 366] on input "Oven-Roasted Teriyaki Chicken house-blend teriyaki sauce, baby bok choy, king o…" at bounding box center [448, 367] width 10 height 10
radio input "true"
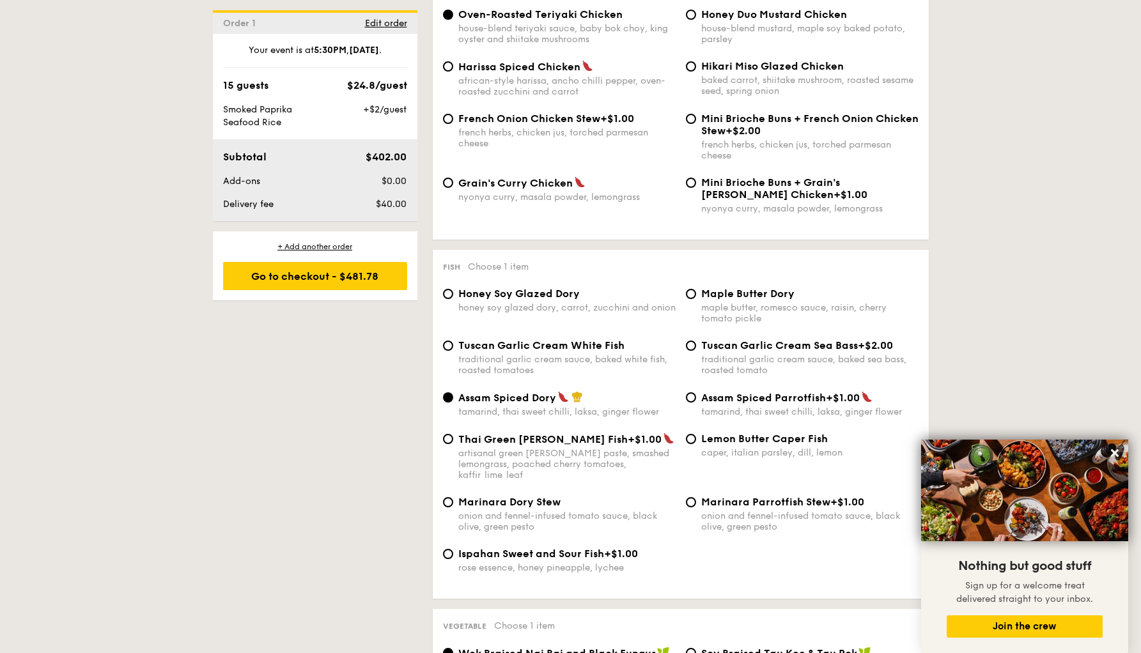
scroll to position [1068, 0]
click at [696, 293] on input "Maple Butter Dory maple butter, romesco sauce, raisin, cherry tomato pickle" at bounding box center [691, 293] width 10 height 10
radio input "true"
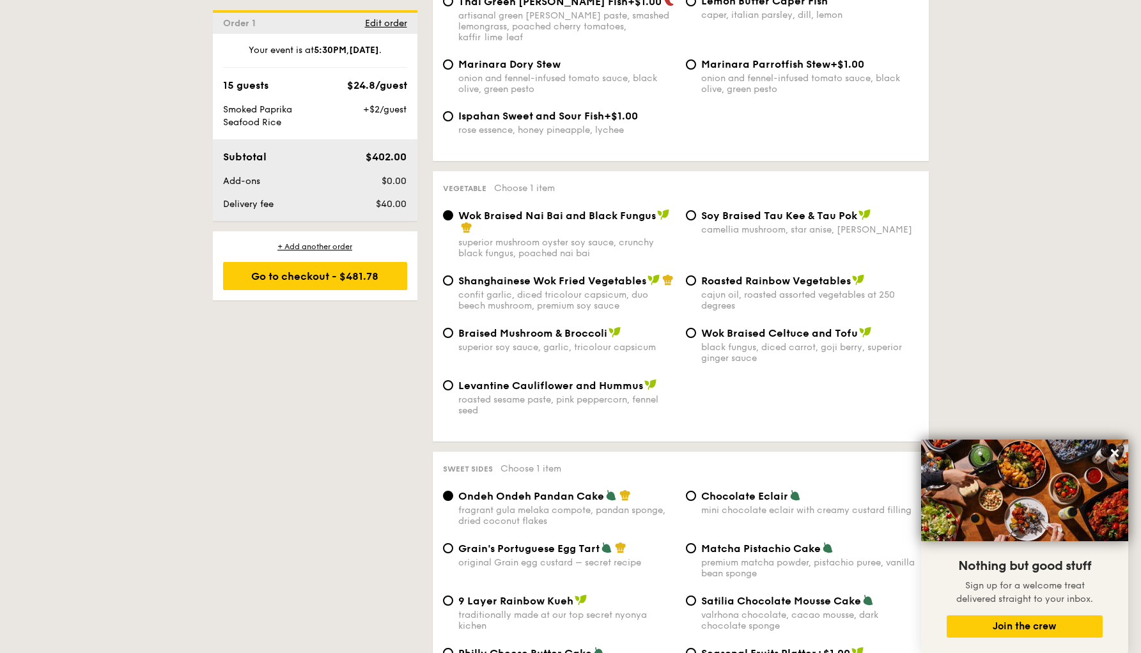
scroll to position [1506, 0]
click at [544, 326] on span "Braised Mushroom & Broccoli" at bounding box center [532, 332] width 149 height 12
click at [453, 327] on input "Braised Mushroom & Broccoli superior soy sauce, garlic, tricolour capsicum" at bounding box center [448, 332] width 10 height 10
radio input "true"
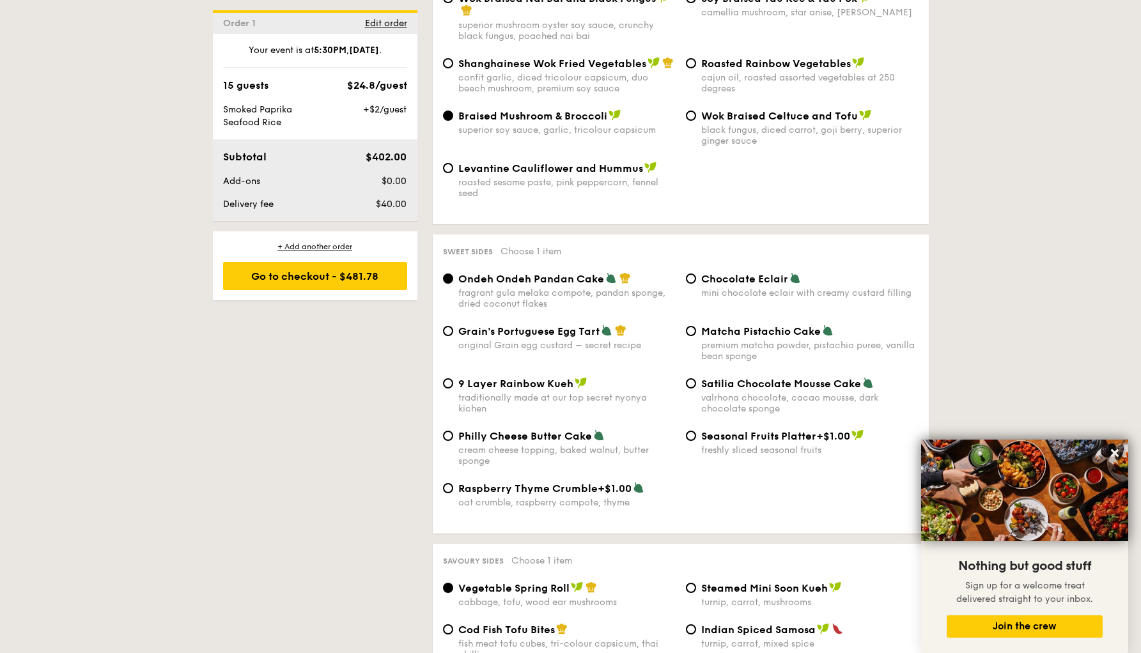
scroll to position [1731, 0]
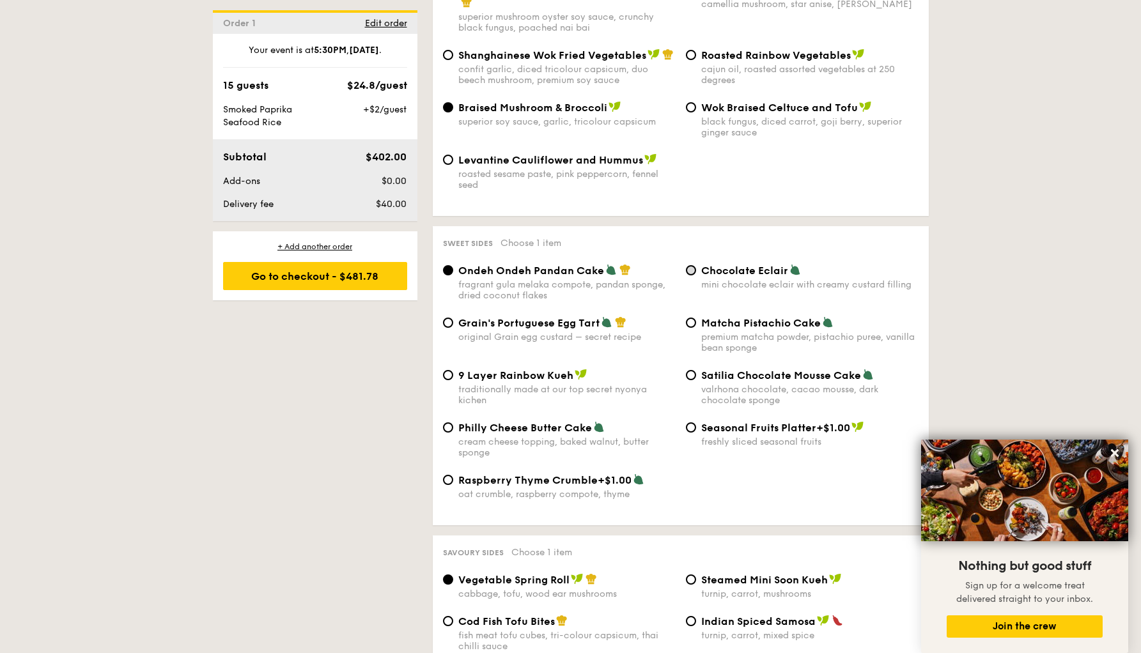
click at [692, 265] on input "Chocolate Eclair mini chocolate eclair with creamy custard filling" at bounding box center [691, 270] width 10 height 10
radio input "true"
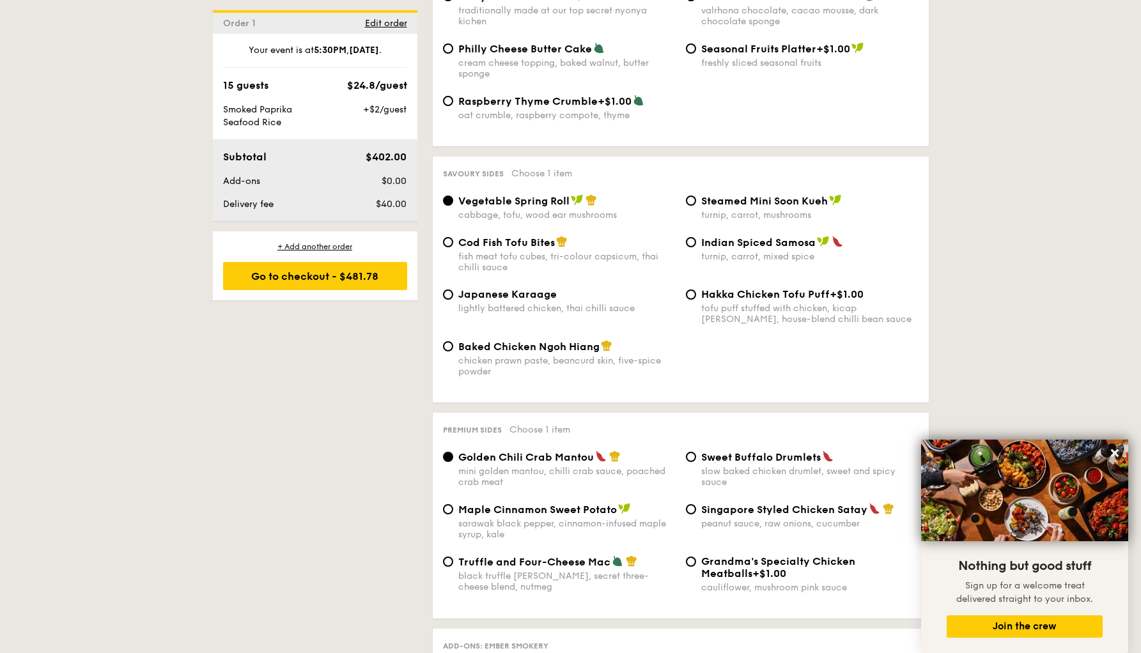
scroll to position [2111, 0]
click at [534, 288] on span "Japanese Karaage" at bounding box center [507, 294] width 98 height 12
click at [453, 289] on input "Japanese Karaage lightly battered chicken, thai chilli sauce" at bounding box center [448, 294] width 10 height 10
radio input "true"
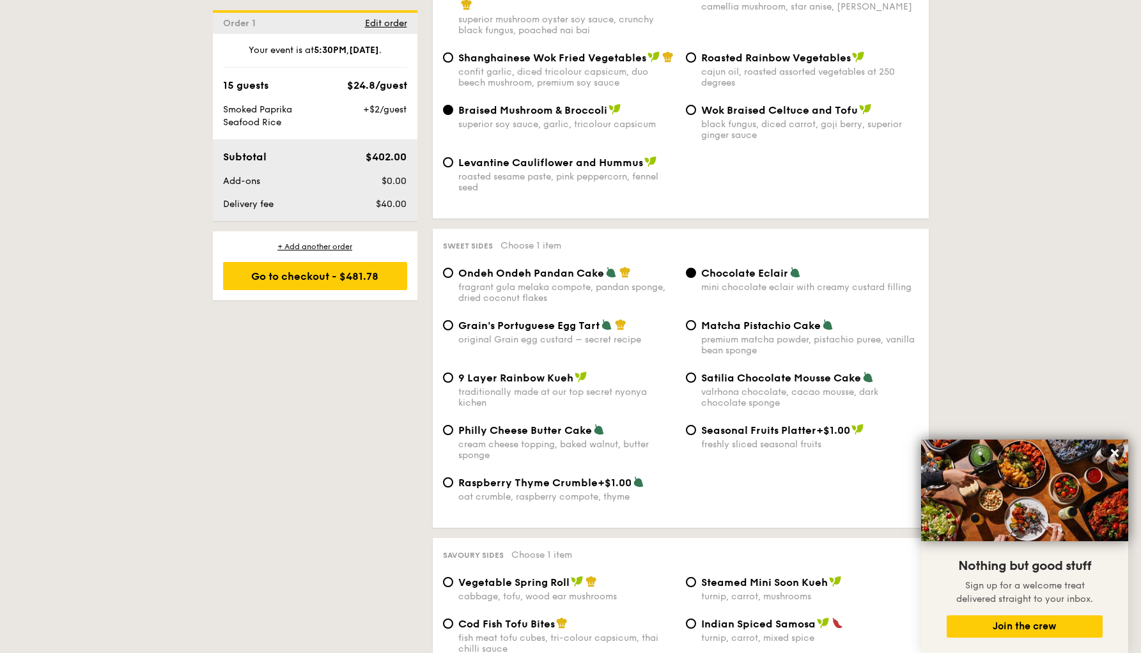
scroll to position [1725, 0]
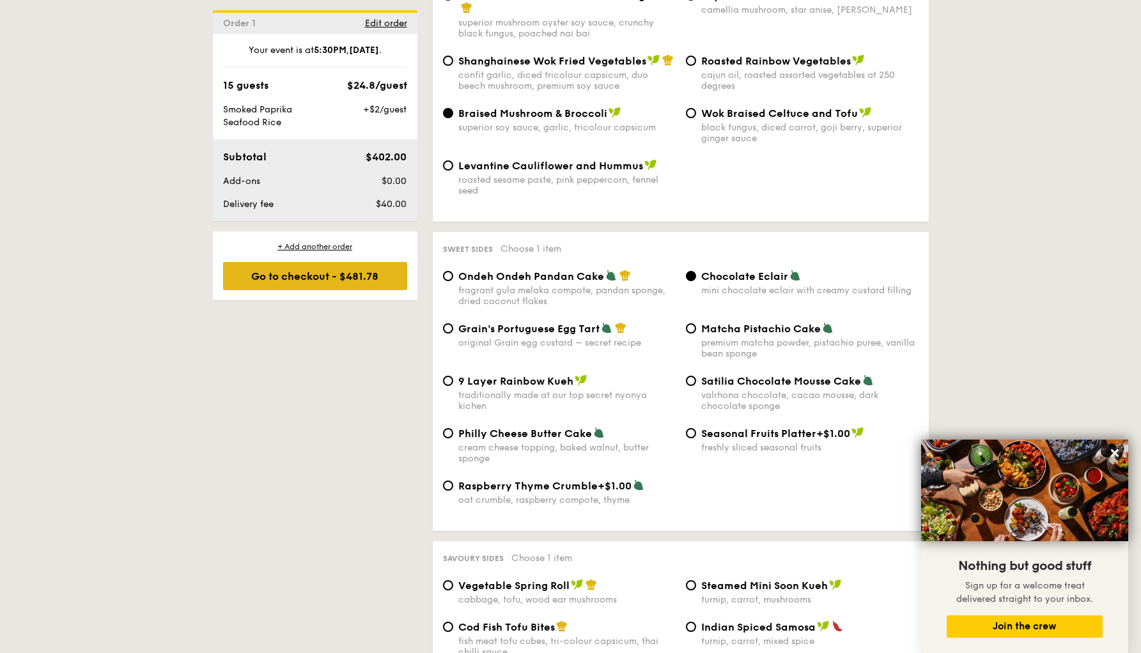
click at [342, 276] on div "Go to checkout - $481.78" at bounding box center [315, 276] width 184 height 28
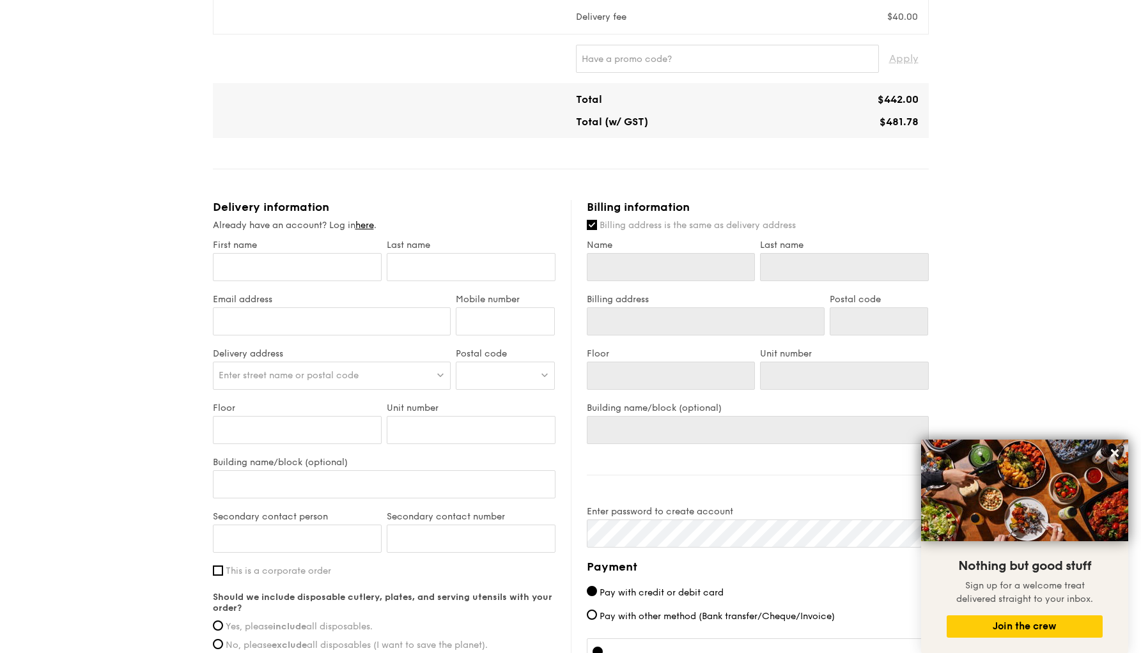
scroll to position [531, 0]
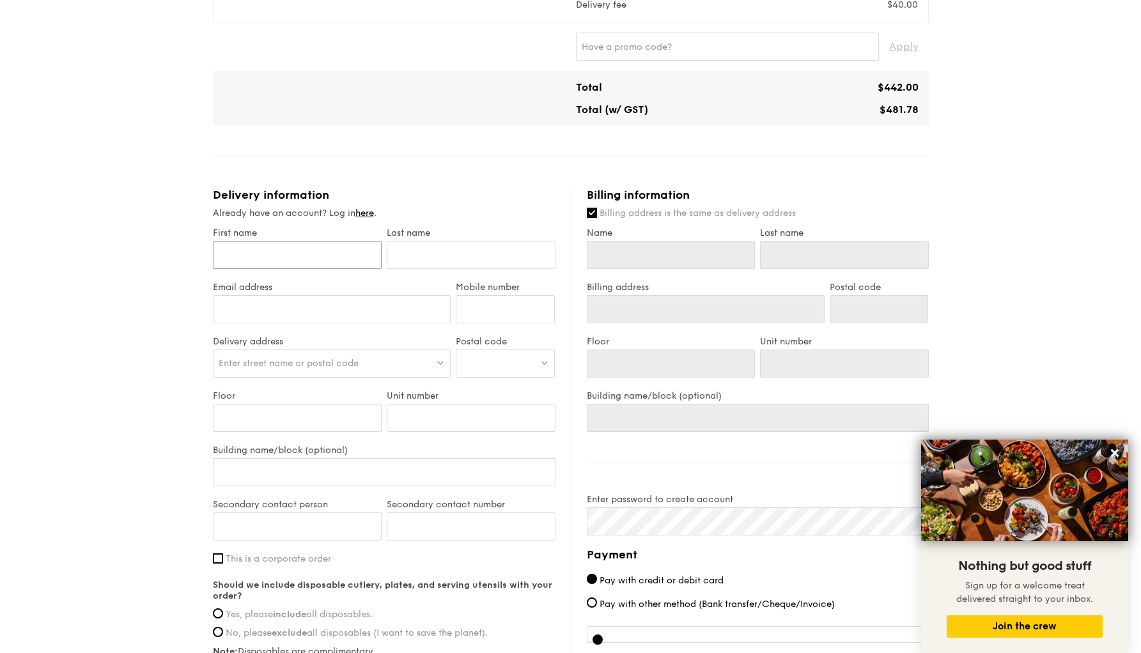
type input "J"
type input "Je"
type input "Jef"
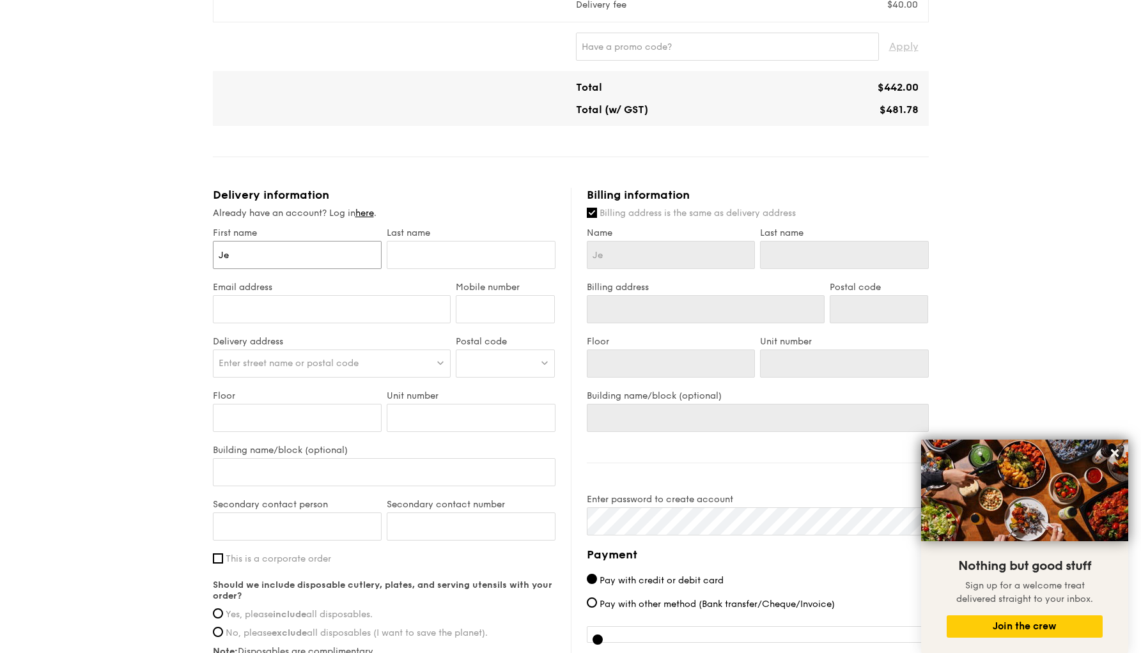
type input "Jef"
type input "Jeff"
type input "Jeffr"
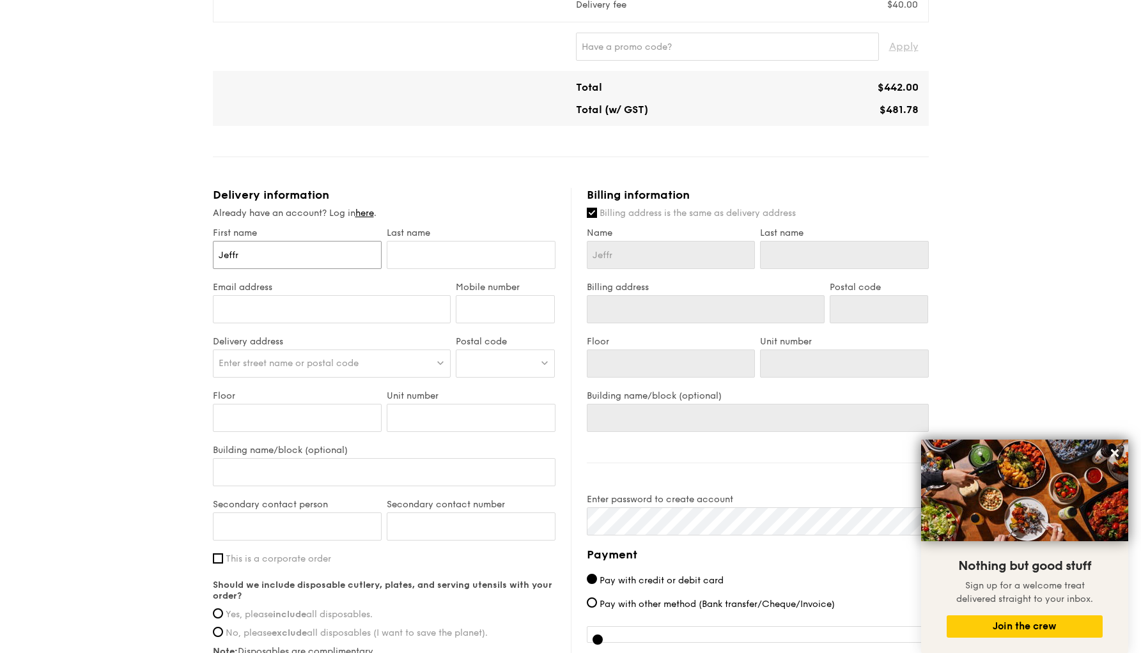
type input "Jeffre"
type input "Jeffrey"
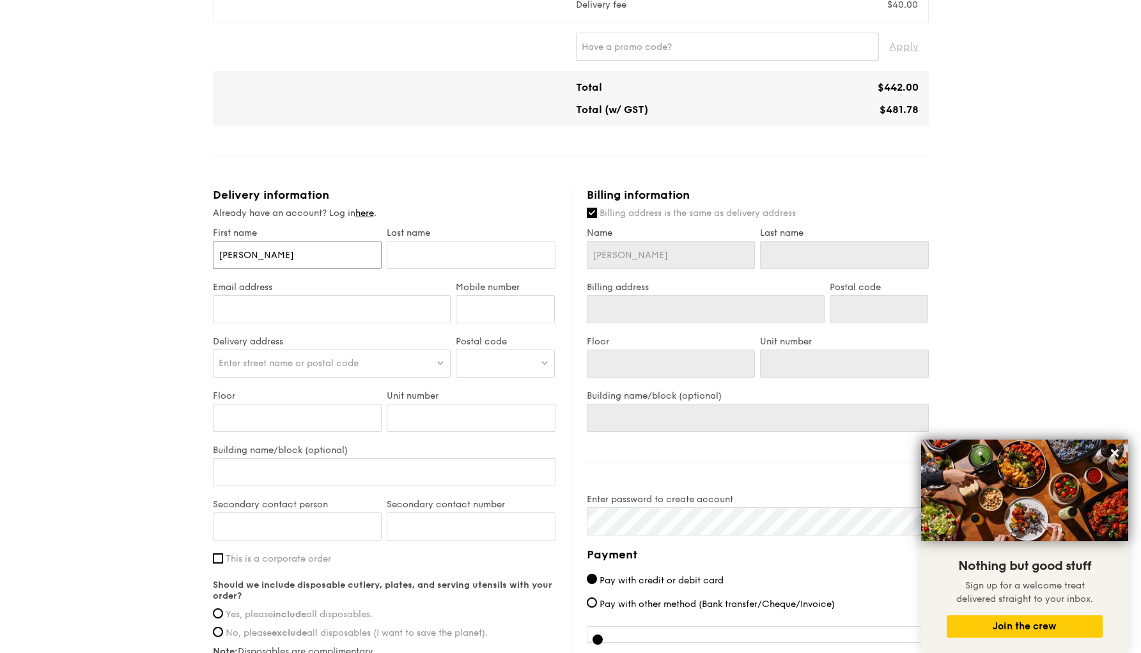
type input "Jeffrey"
type input "D"
type input "Da"
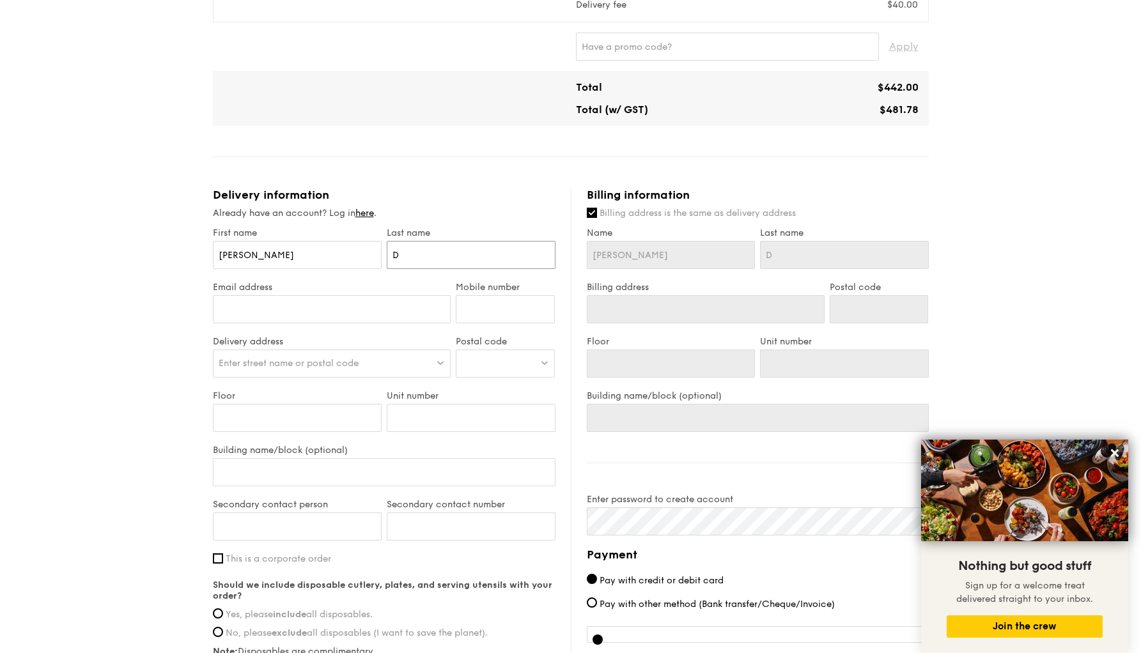
type input "Da"
type input "Dan"
type input "Dant"
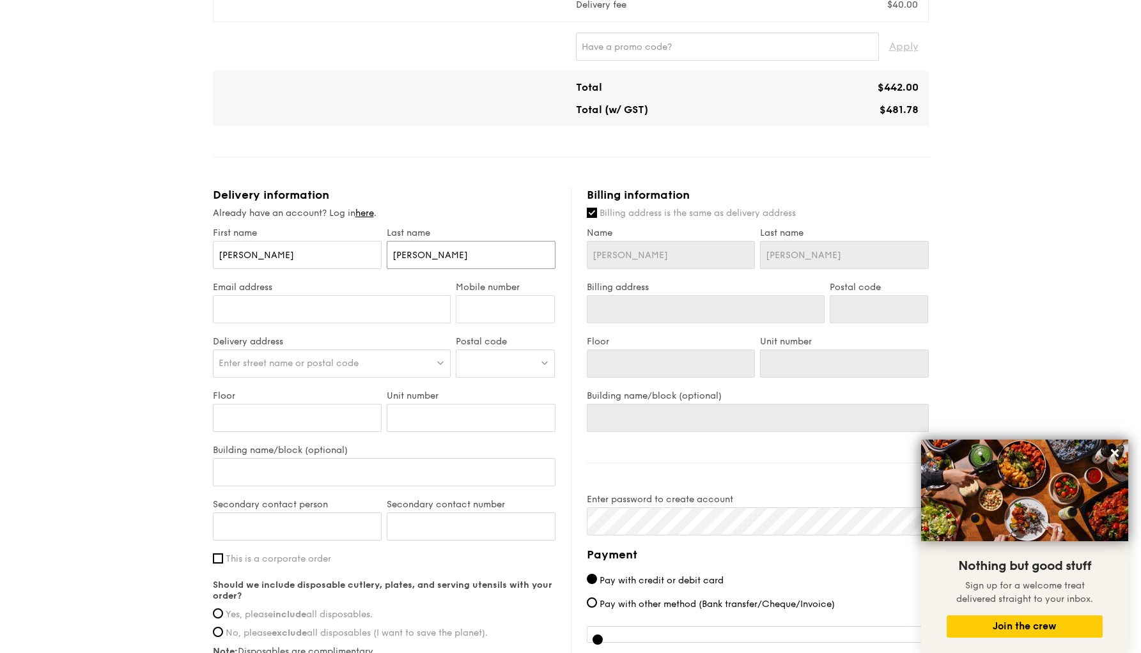
type input "Dante"
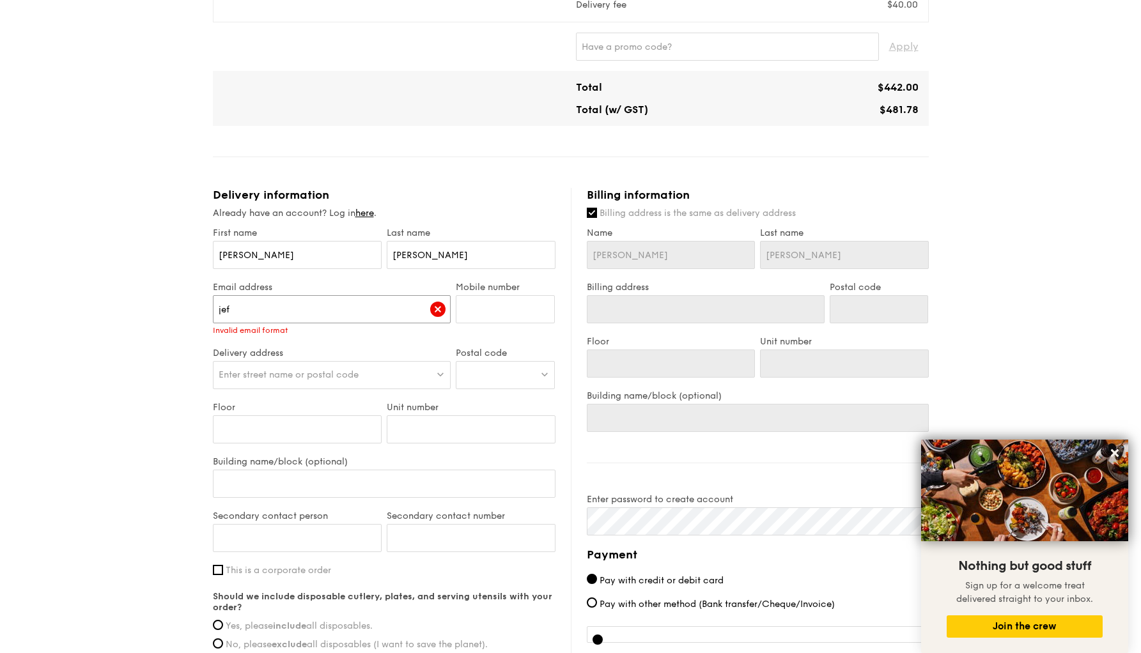
type input "jeff"
type input "jeff.dante@gmail.com"
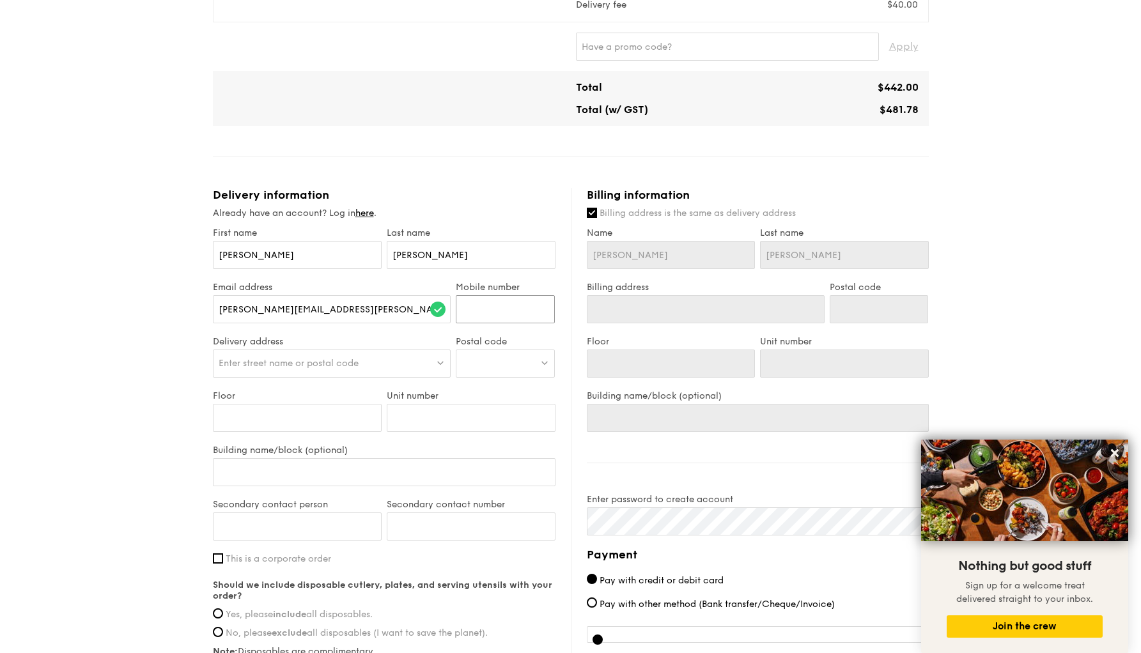
click at [477, 312] on input "Mobile number" at bounding box center [505, 309] width 99 height 28
type input "9777"
type input "97777514"
click at [371, 363] on div "Enter street name or postal code" at bounding box center [332, 364] width 239 height 28
click at [503, 361] on div at bounding box center [505, 364] width 99 height 28
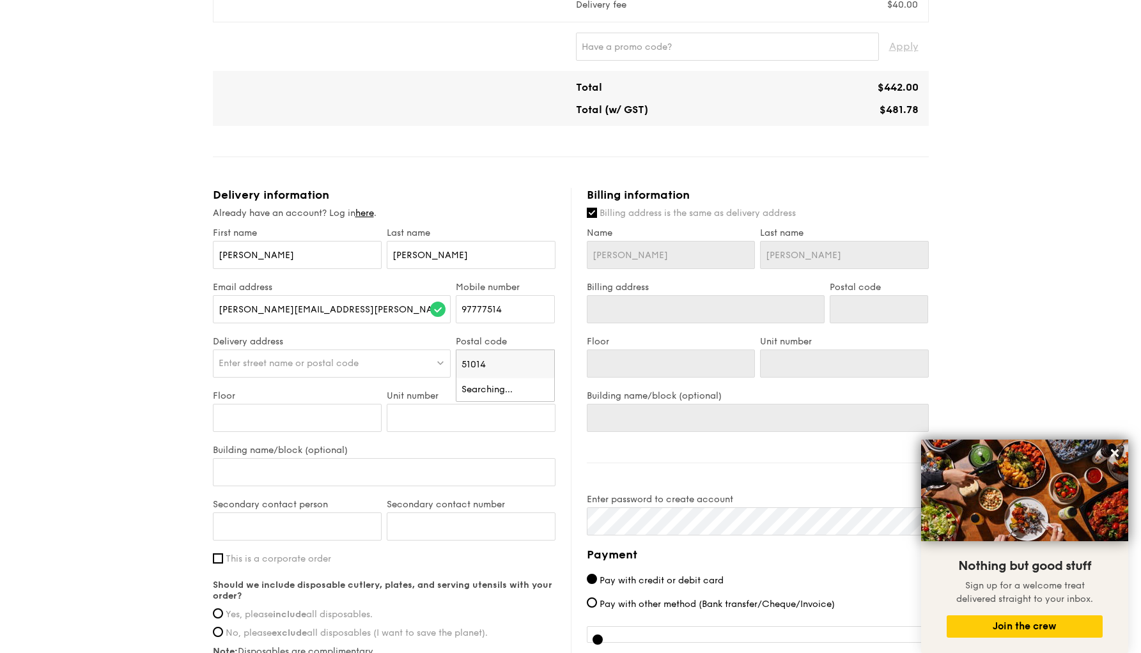
type input "510142"
click at [485, 395] on div "142 Pasir Ris Street 11" at bounding box center [495, 390] width 66 height 13
type input "142 Pasir Ris Street 11"
type input "510142"
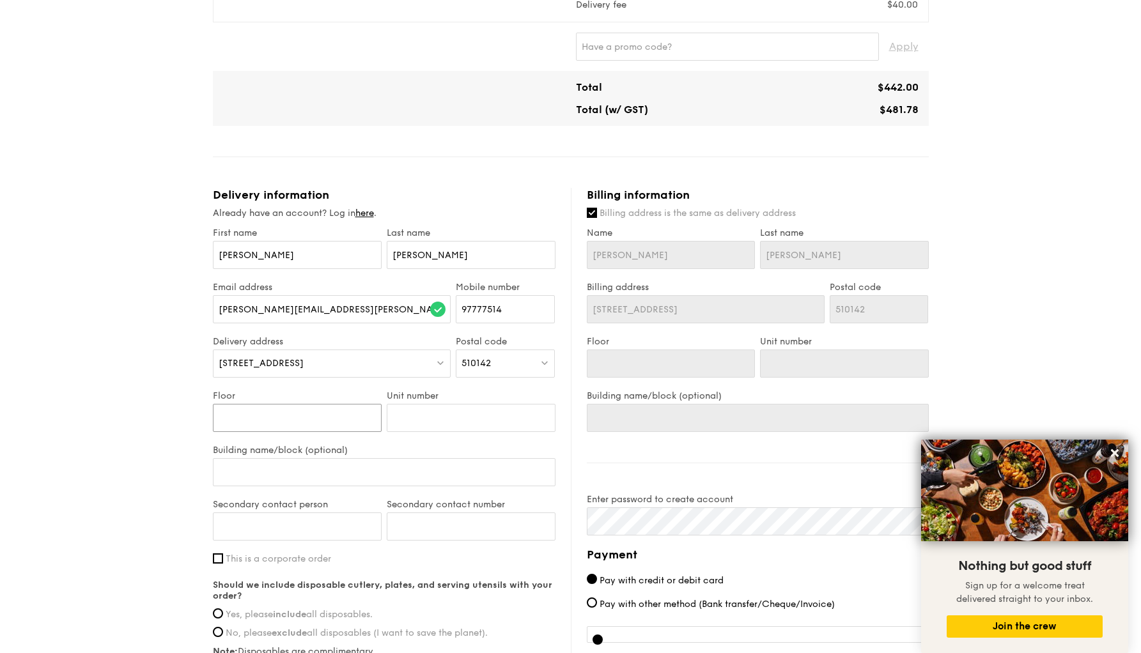
type input "0"
type input "06"
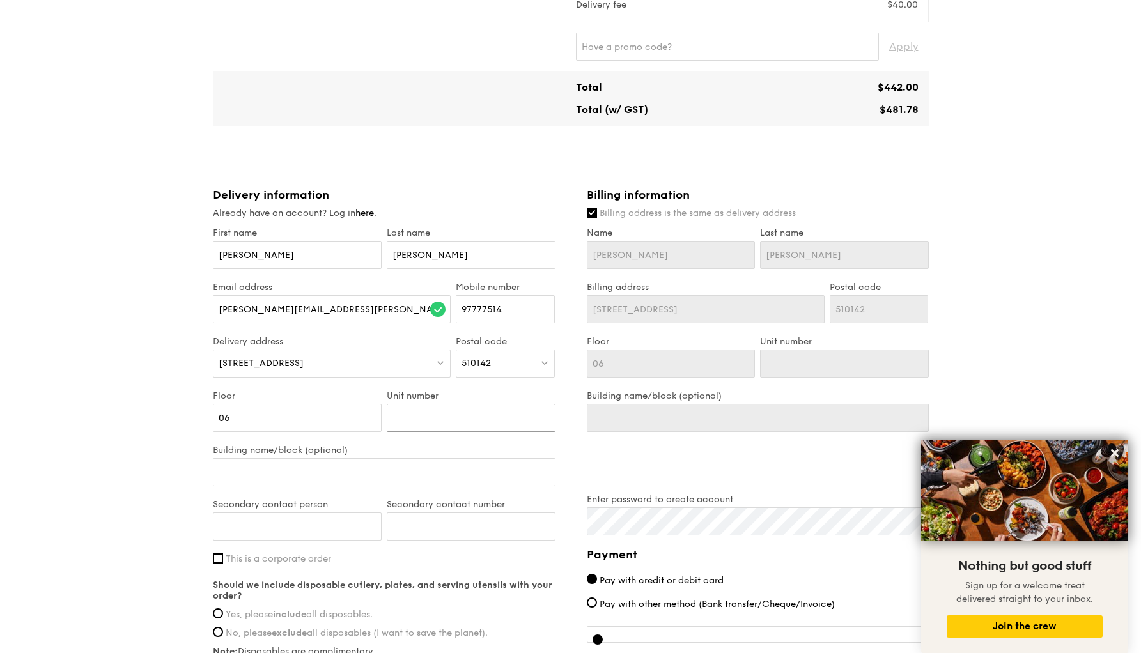
type input "1"
type input "13"
type input "139"
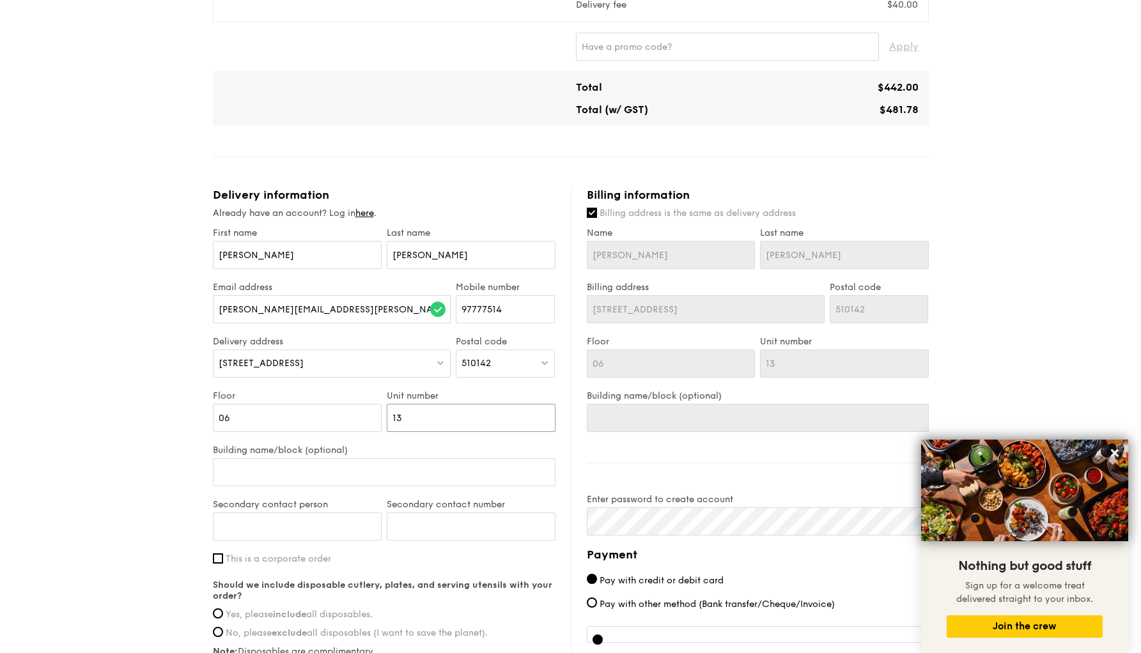
type input "139"
click at [66, 514] on div "1 - Select menu 2 - Select items 3 - Check out Mini Buffet $24.80 /guest ($27.0…" at bounding box center [570, 138] width 1141 height 1287
click at [296, 524] on input "Anna Rochel" at bounding box center [297, 527] width 169 height 28
type input "Anna Roc"
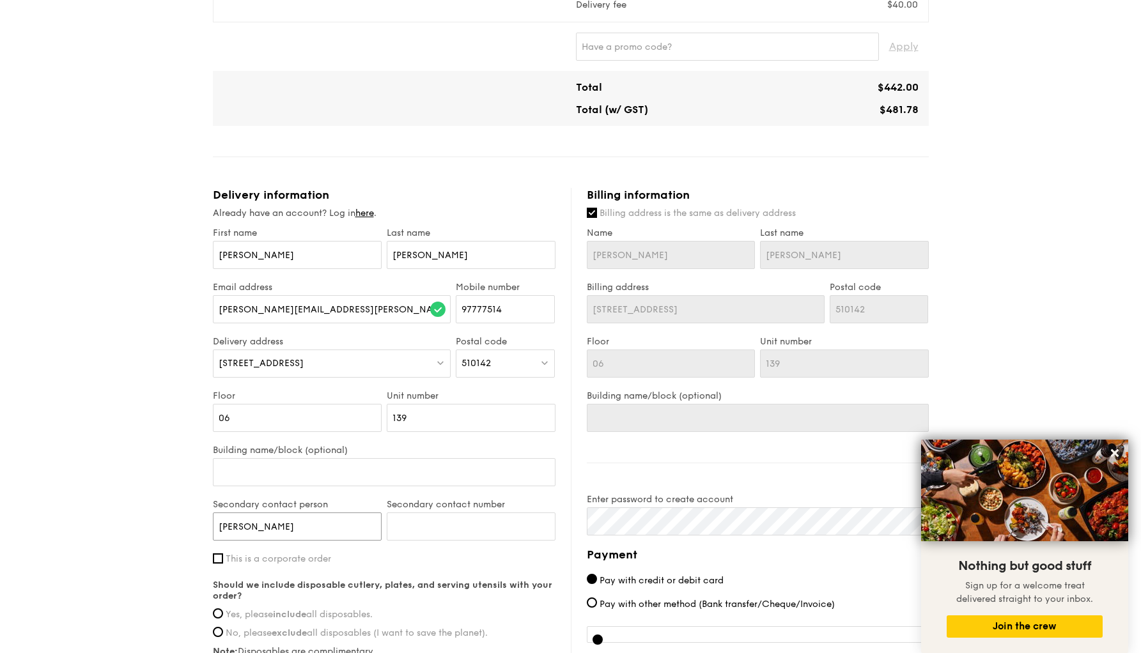
type input "Anna Rochelle Dante"
click at [367, 466] on input "Anna Rochelle Dante" at bounding box center [384, 472] width 343 height 28
click at [359, 467] on input "Anna Rochelle Dante" at bounding box center [384, 472] width 343 height 28
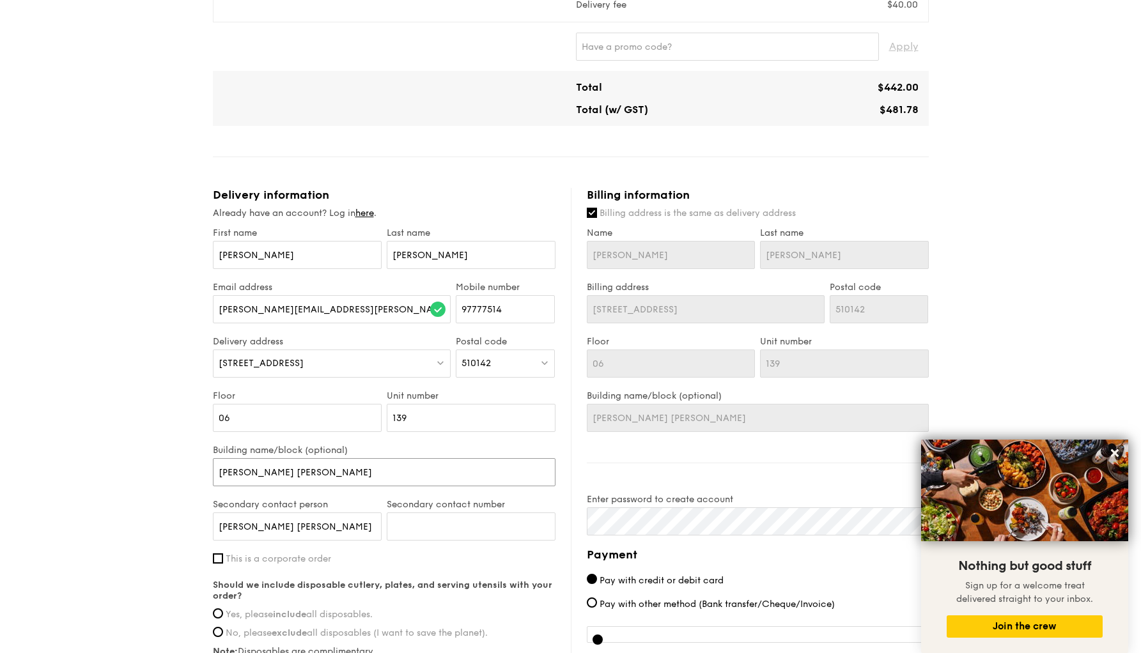
click at [359, 467] on input "Anna Rochelle Dante" at bounding box center [384, 472] width 343 height 28
click at [318, 478] on input "Anna Rochelle Dante" at bounding box center [384, 472] width 343 height 28
type input "Anna Rochelle Dant"
type input "Anna Rochelle Dan"
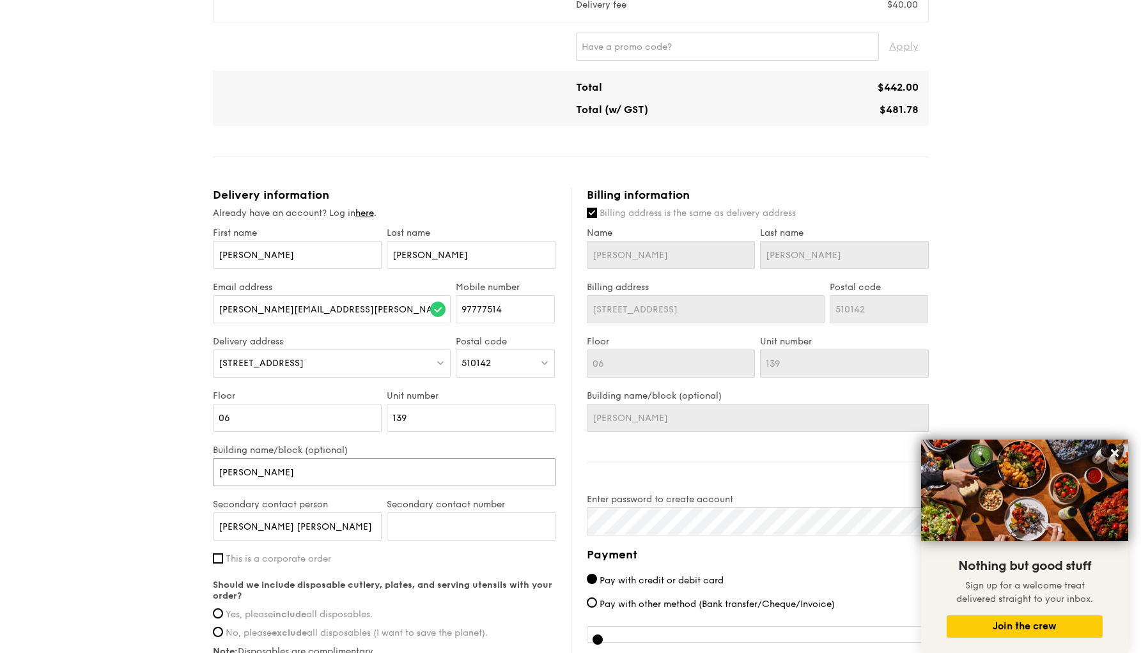
type input "Anna Rochelle Dan"
type input "Anna Rochelle Da"
type input "Anna Rochelle D"
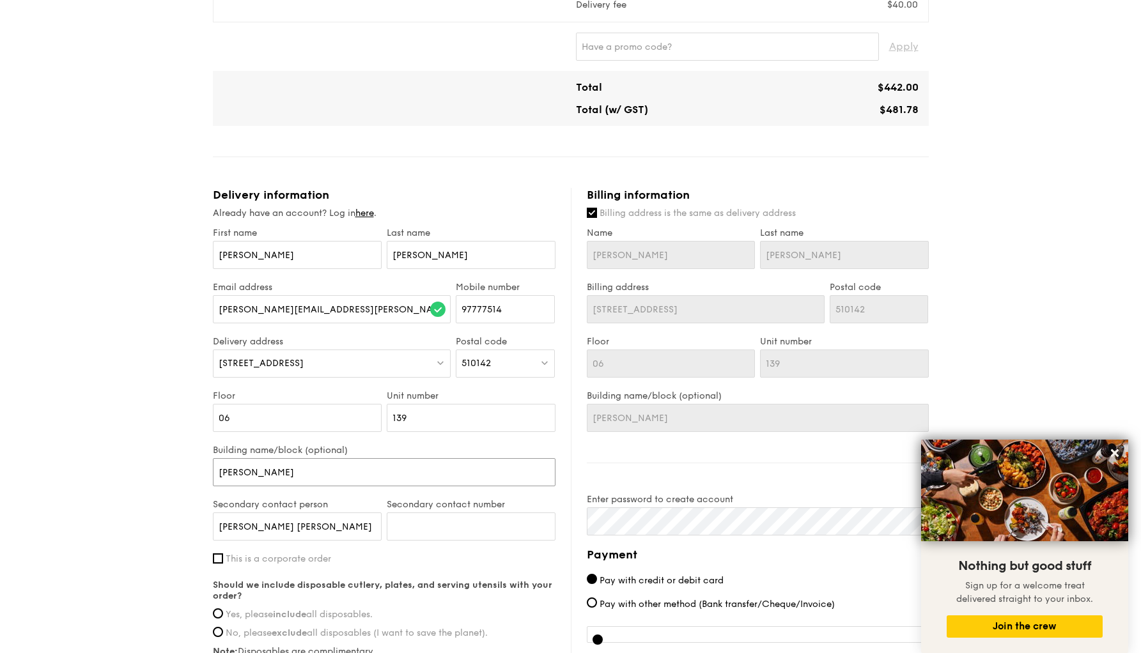
type input "Anna Rochelle"
type input "Anna Rochell"
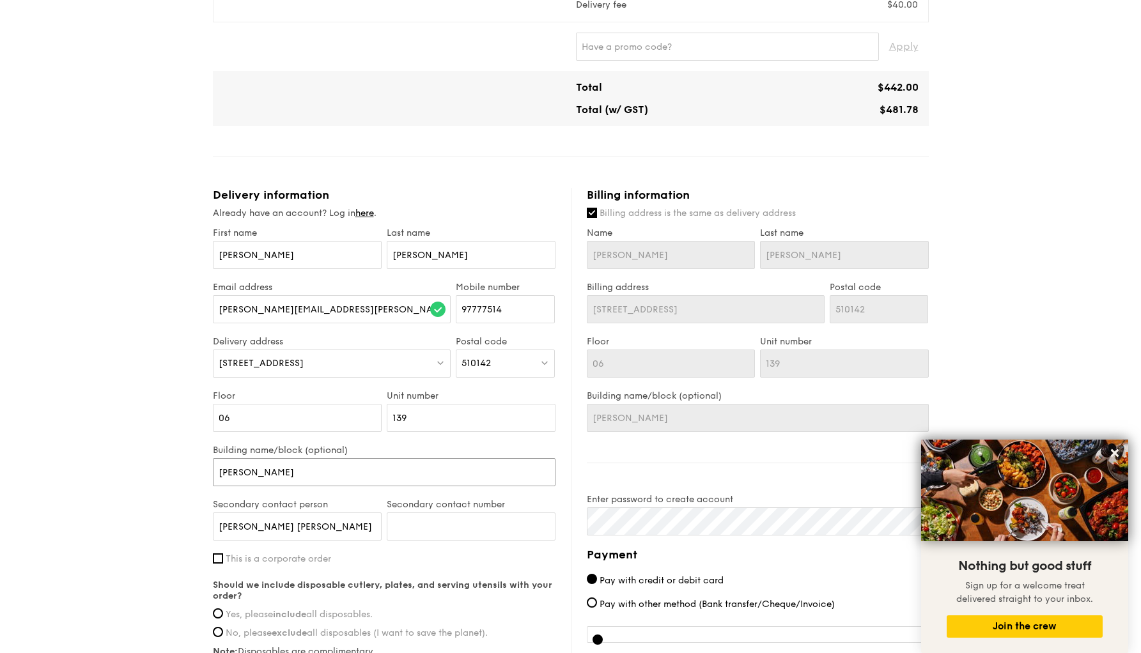
type input "Anna Rochell"
type input "Anna Rochel"
type input "Anna Roche"
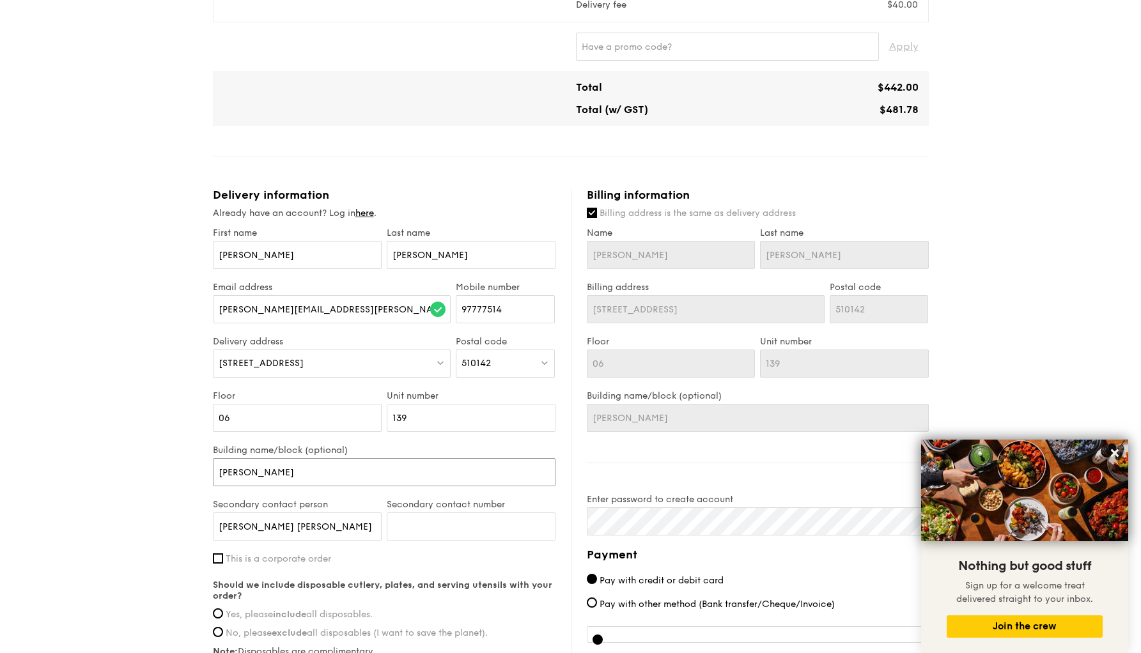
type input "Anna Roch"
type input "Anna Roc"
type input "Anna Ro"
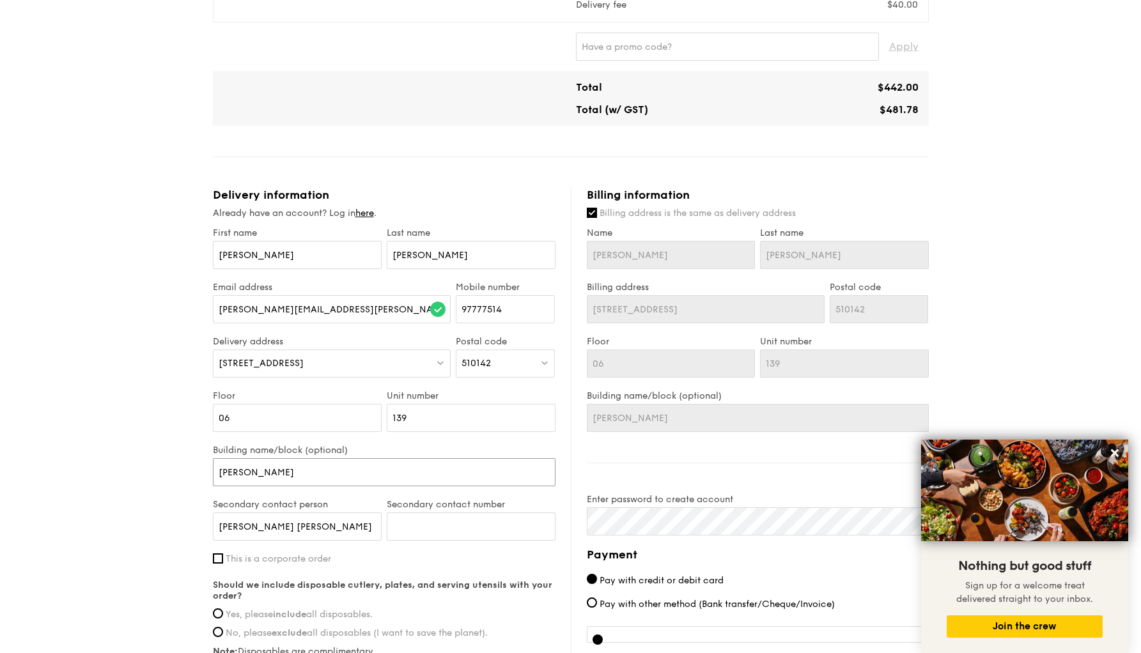
type input "Anna Ro"
type input "Anna R"
type input "Anna"
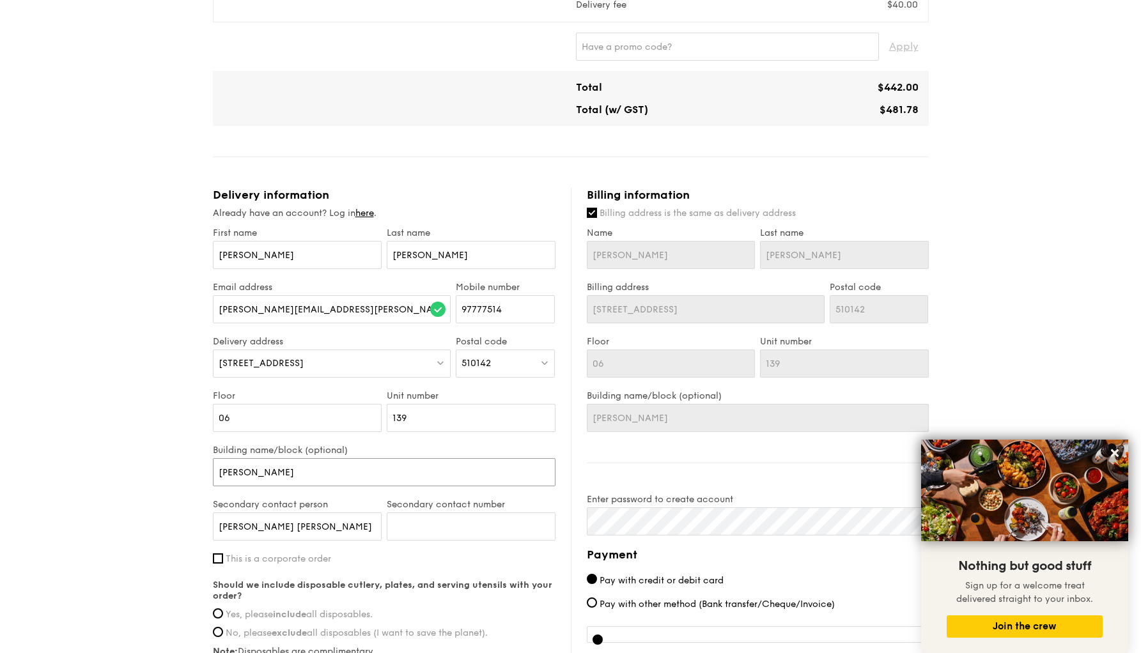
type input "Anna"
type input "Ann"
type input "An"
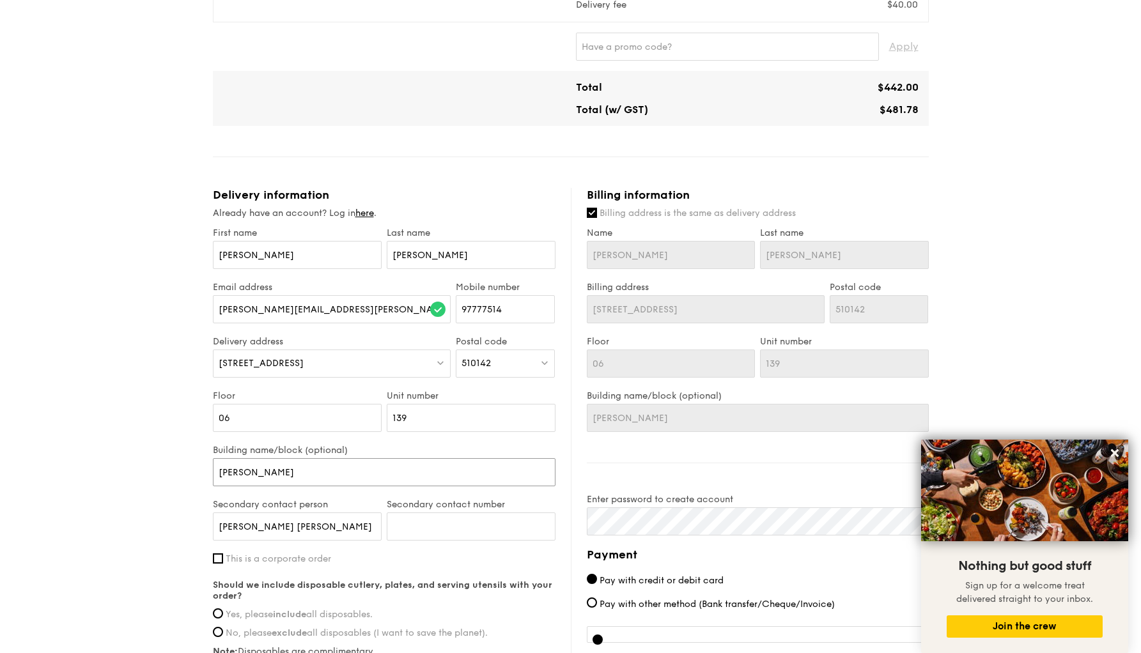
type input "An"
type input "A"
click at [411, 525] on input "Secondary contact number" at bounding box center [471, 527] width 169 height 28
type input "81610285"
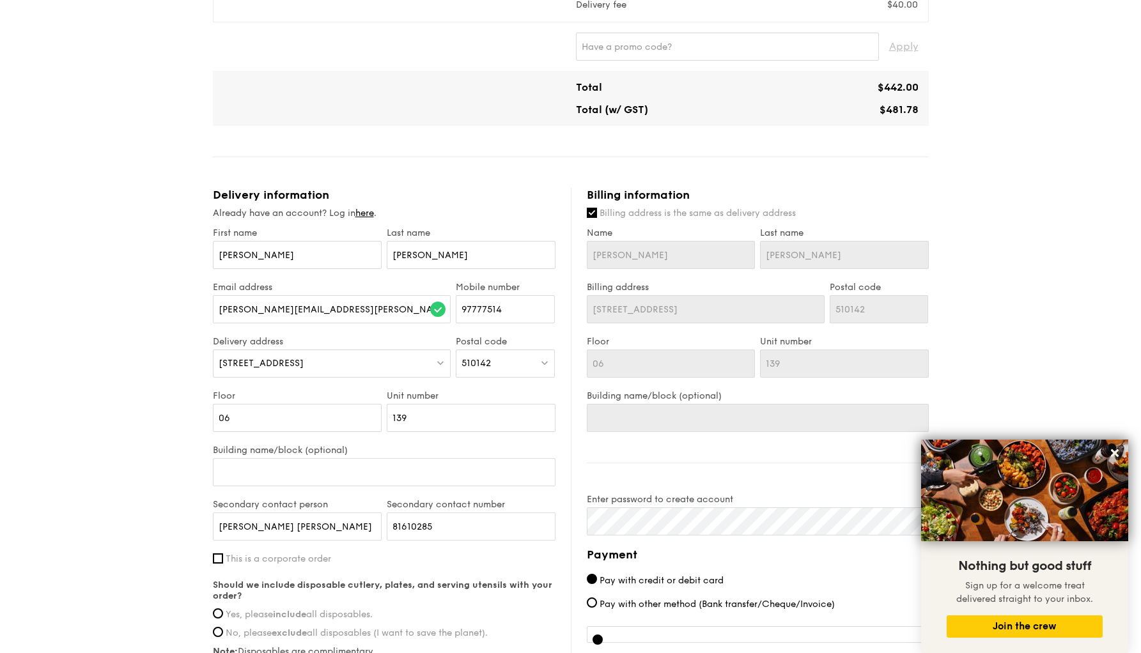
click at [105, 556] on div "1 - Select menu 2 - Select items 3 - Check out Mini Buffet $24.80 /guest ($27.0…" at bounding box center [570, 138] width 1141 height 1287
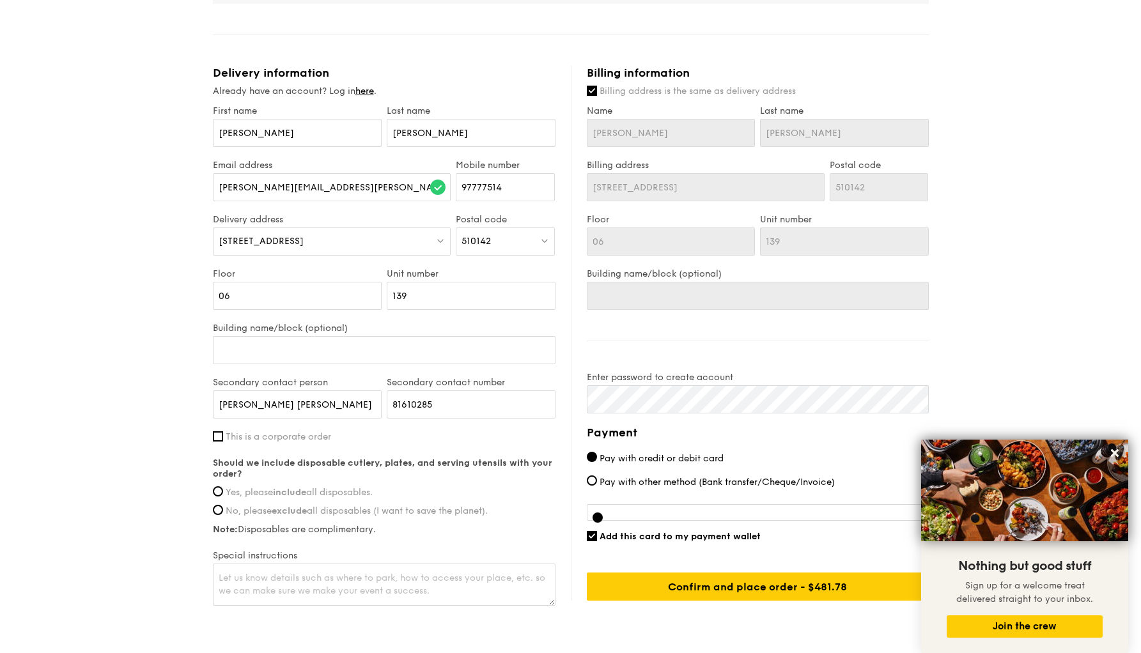
scroll to position [655, 0]
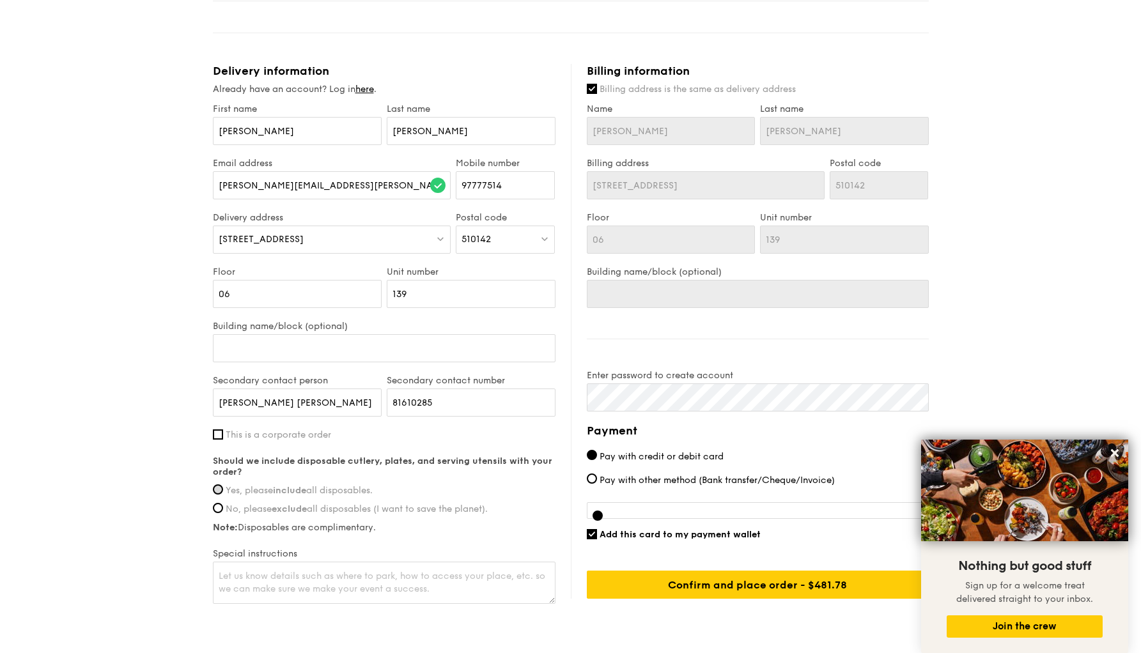
click at [215, 490] on input "Yes, please include all disposables." at bounding box center [218, 490] width 10 height 10
radio input "true"
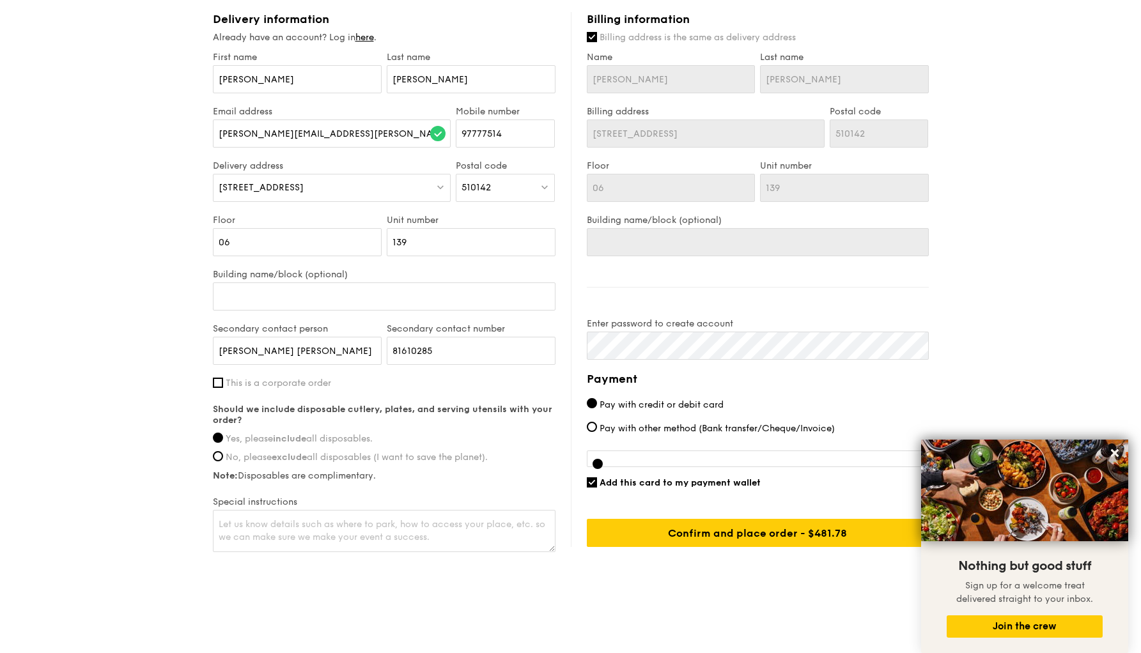
scroll to position [708, 0]
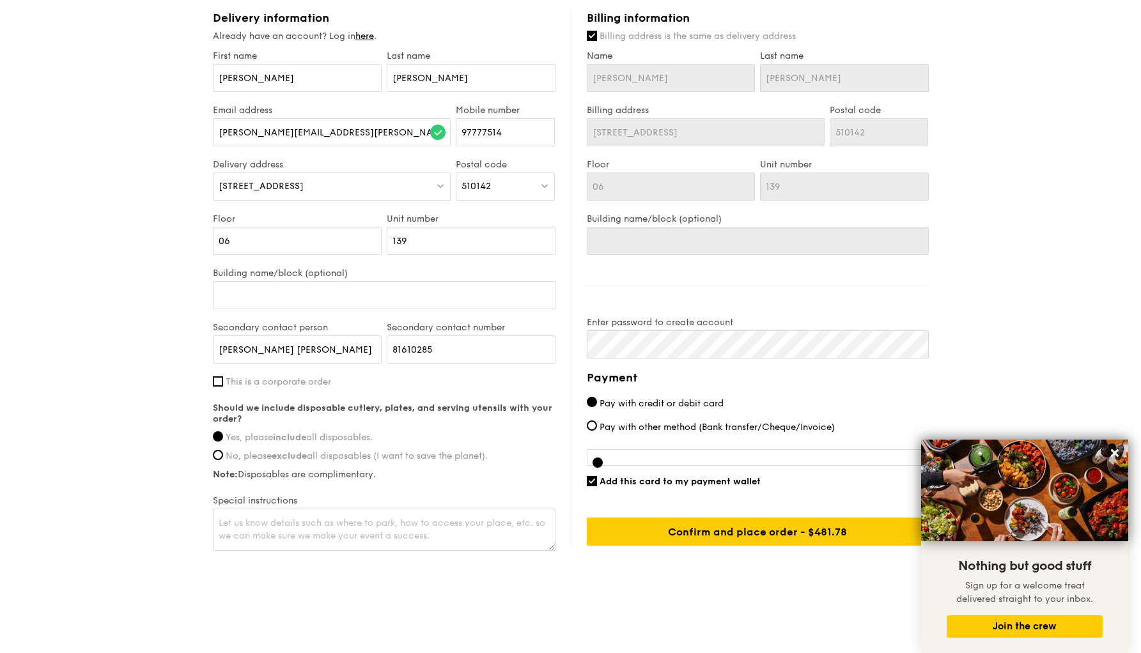
click at [824, 384] on h4 "Payment" at bounding box center [758, 378] width 342 height 18
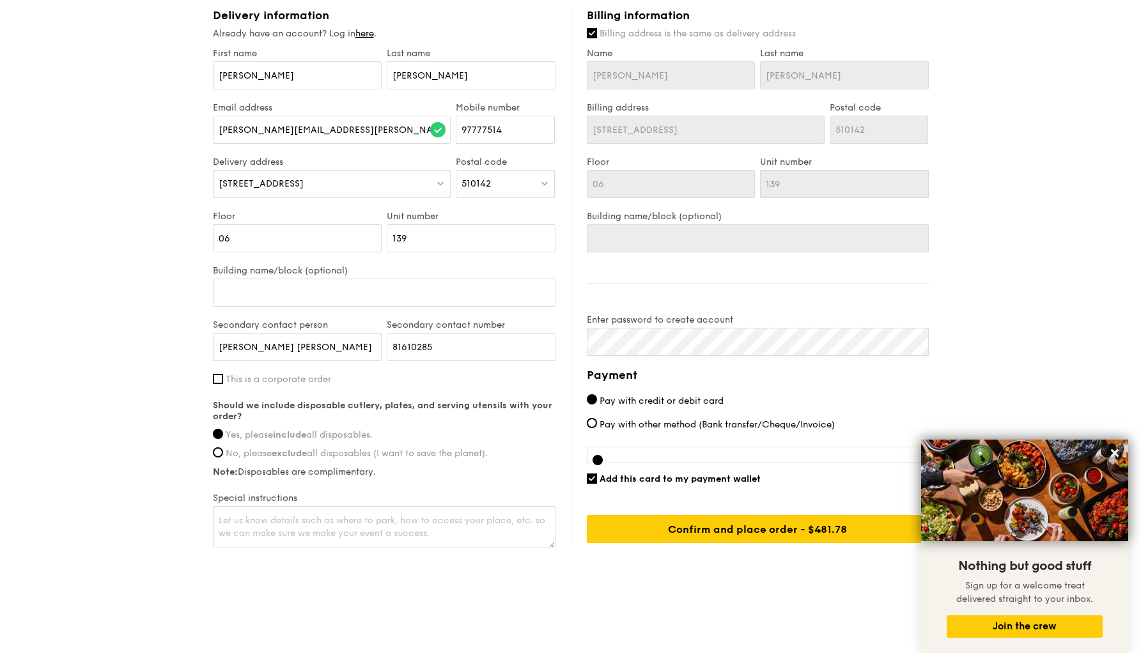
scroll to position [710, 0]
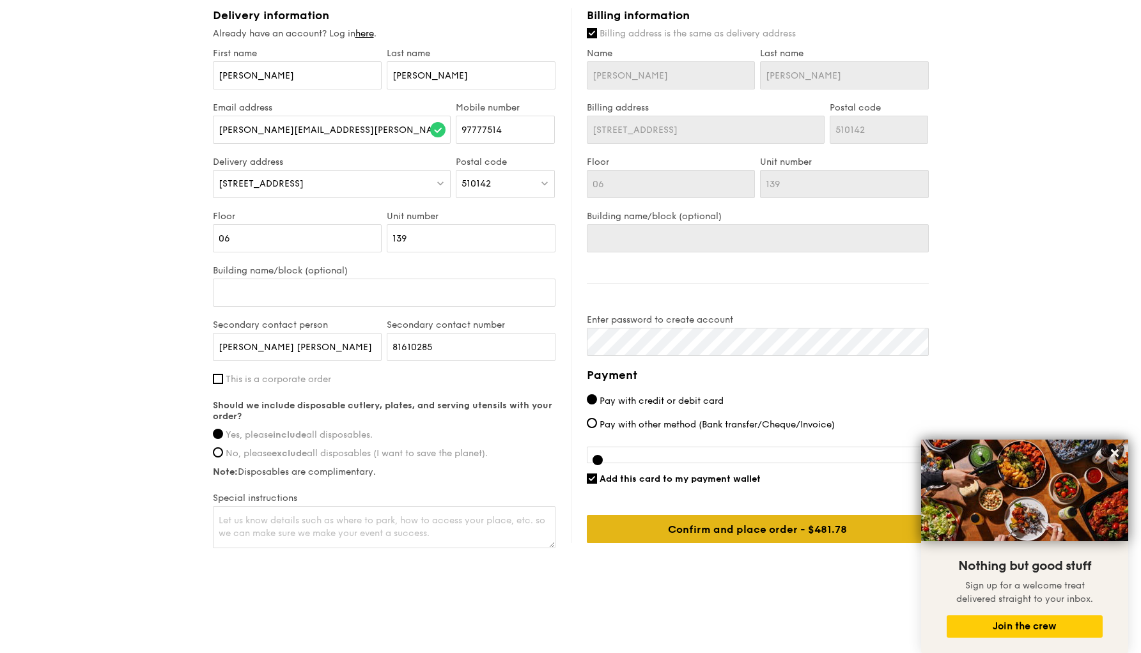
click at [715, 531] on input "Confirm and place order - $481.78" at bounding box center [758, 529] width 342 height 28
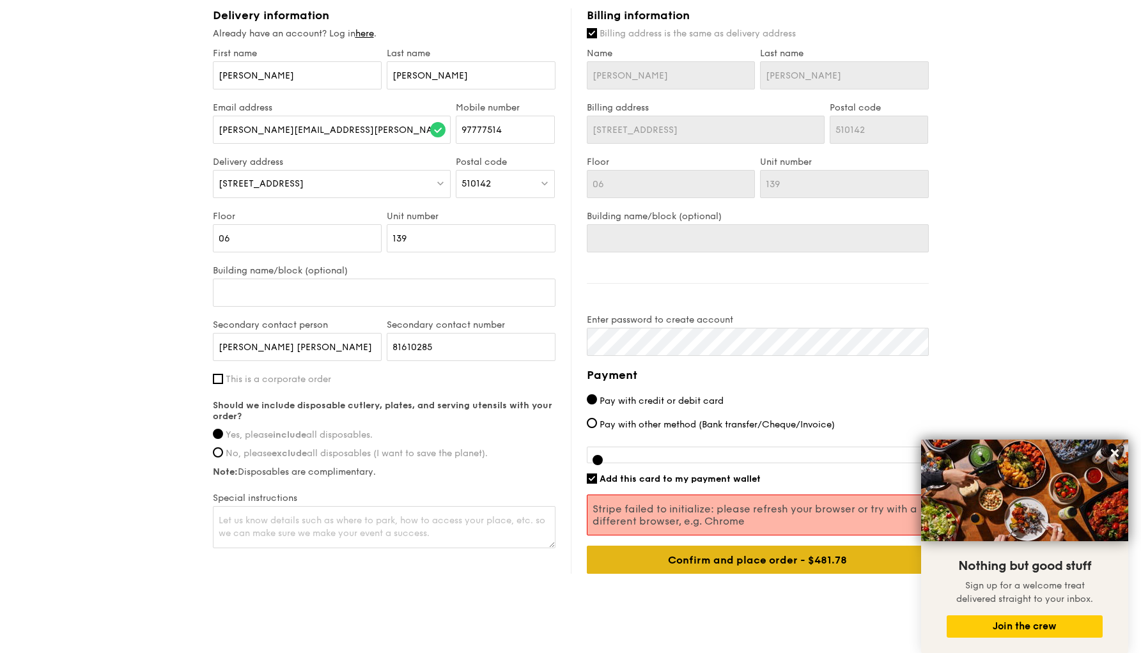
click at [738, 564] on input "Confirm and place order - $481.78" at bounding box center [758, 560] width 342 height 28
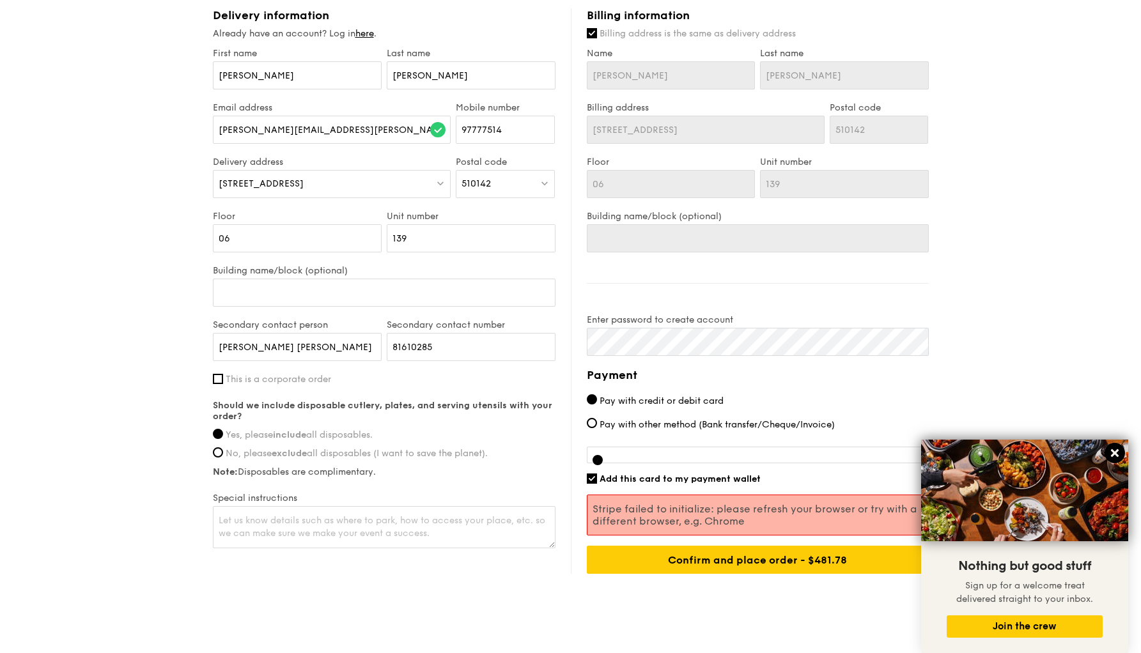
click at [1117, 453] on icon at bounding box center [1115, 454] width 8 height 8
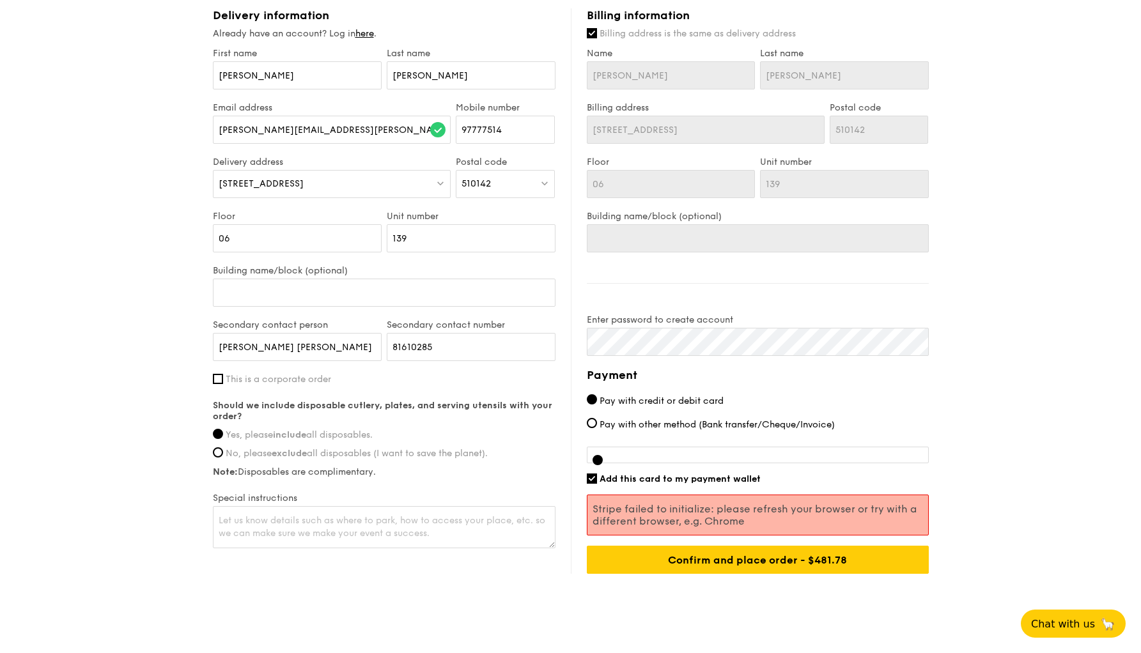
click at [614, 404] on span "Pay with credit or debit card" at bounding box center [662, 401] width 124 height 11
click at [597, 404] on input "Pay with credit or debit card" at bounding box center [592, 400] width 10 height 10
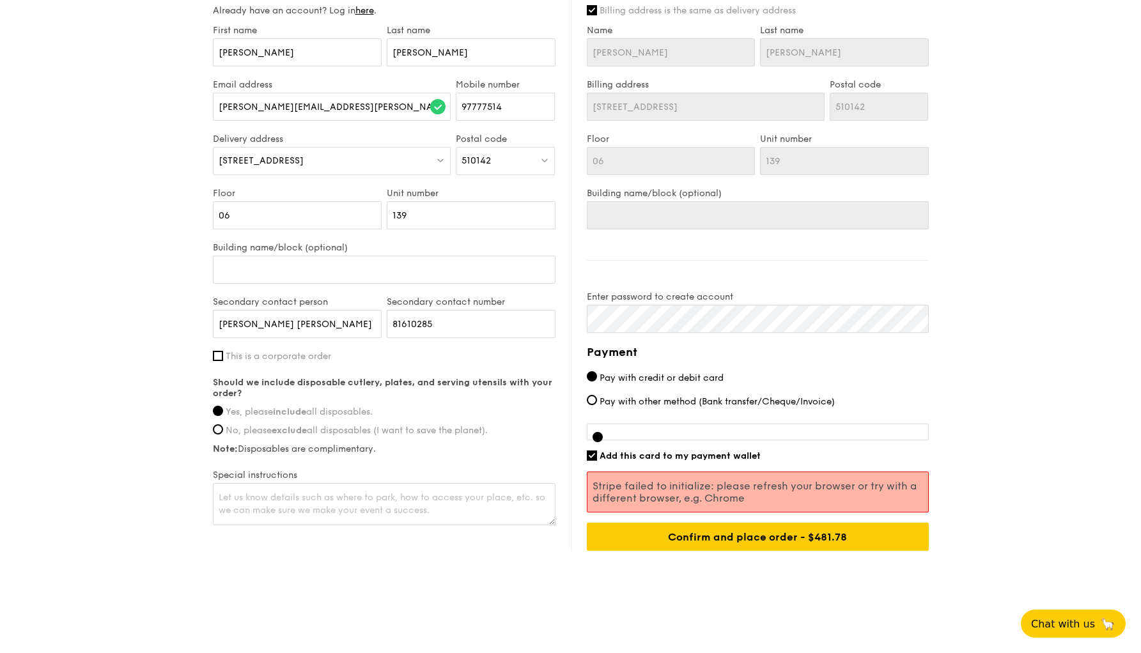
scroll to position [733, 0]
click at [664, 405] on span "Pay with other method (Bank transfer/Cheque/Invoice)" at bounding box center [717, 401] width 235 height 11
click at [597, 405] on input "Pay with other method (Bank transfer/Cheque/Invoice)" at bounding box center [592, 400] width 10 height 10
radio input "true"
click at [623, 377] on span "Pay with credit or debit card" at bounding box center [662, 378] width 124 height 11
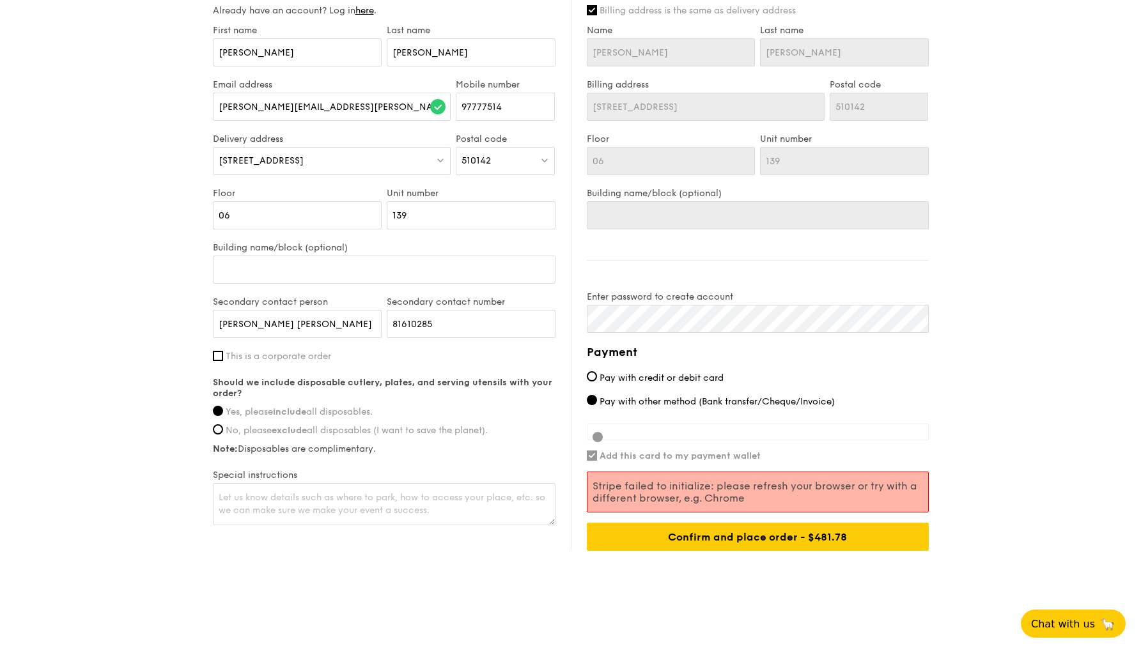
click at [597, 377] on input "Pay with credit or debit card" at bounding box center [592, 376] width 10 height 10
radio input "true"
click at [593, 457] on input "Add this card to my payment wallet" at bounding box center [592, 456] width 10 height 10
checkbox input "false"
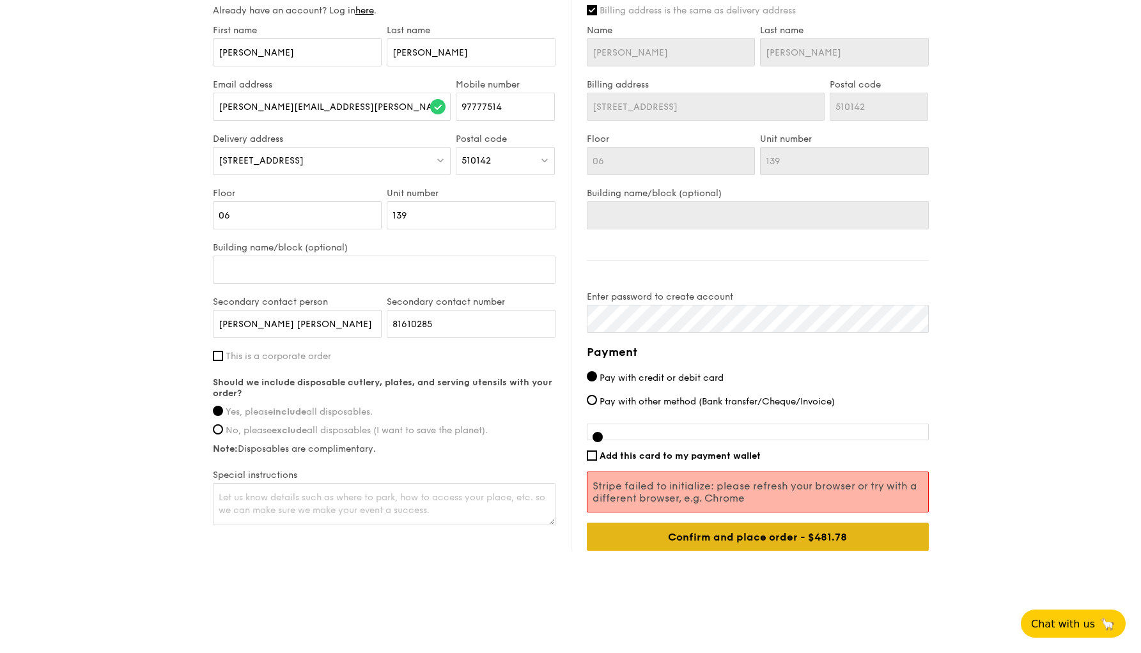
click at [753, 535] on input "Confirm and place order - $481.78" at bounding box center [758, 537] width 342 height 28
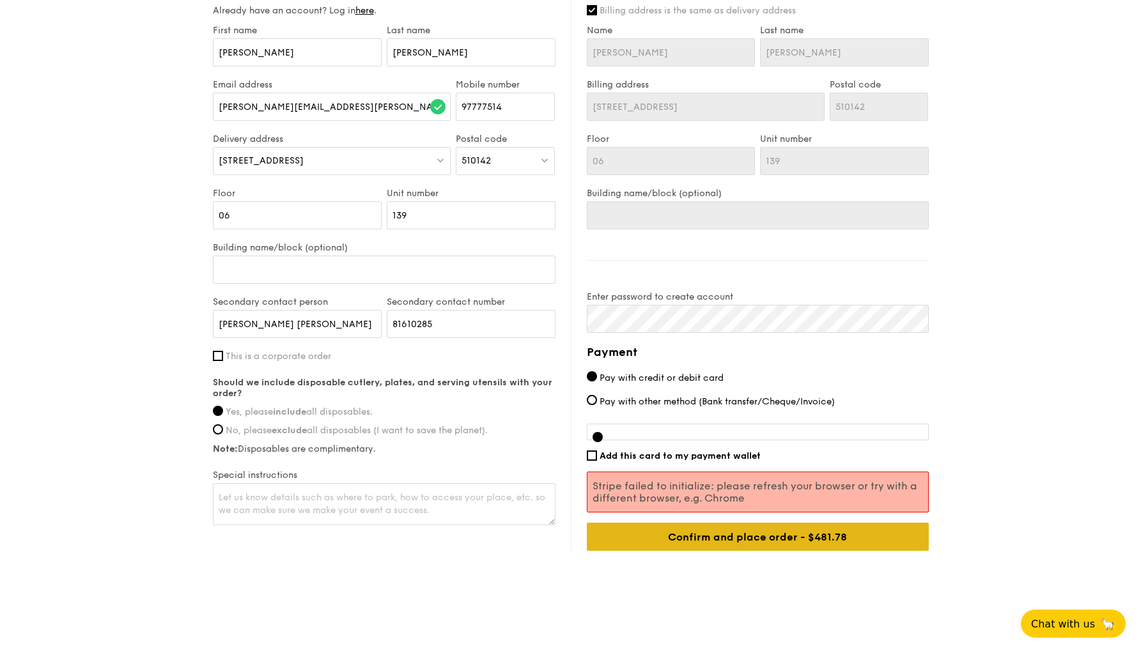
click at [753, 535] on input "Confirm and place order - $481.78" at bounding box center [758, 537] width 342 height 28
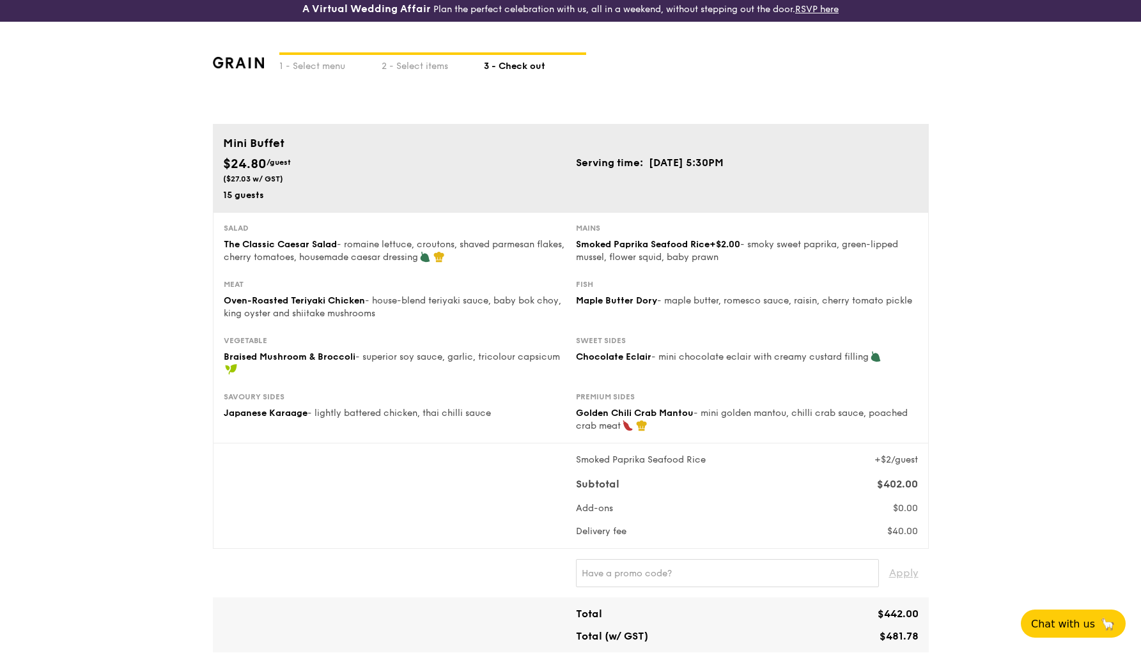
scroll to position [23, 0]
